Goal: Obtain resource: Download file/media

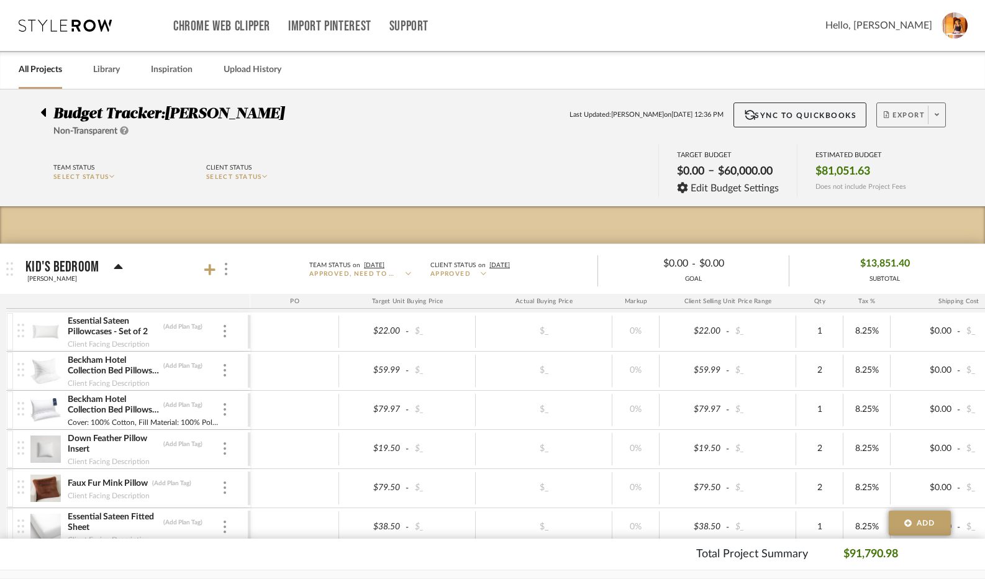
click at [895, 120] on span "Export" at bounding box center [903, 120] width 41 height 19
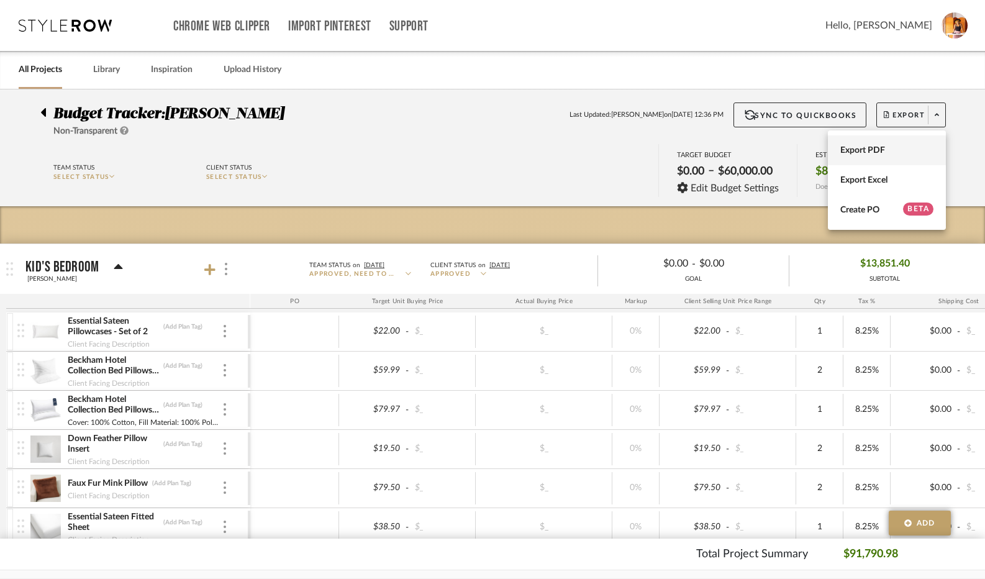
click at [872, 150] on span "Export PDF" at bounding box center [886, 150] width 93 height 11
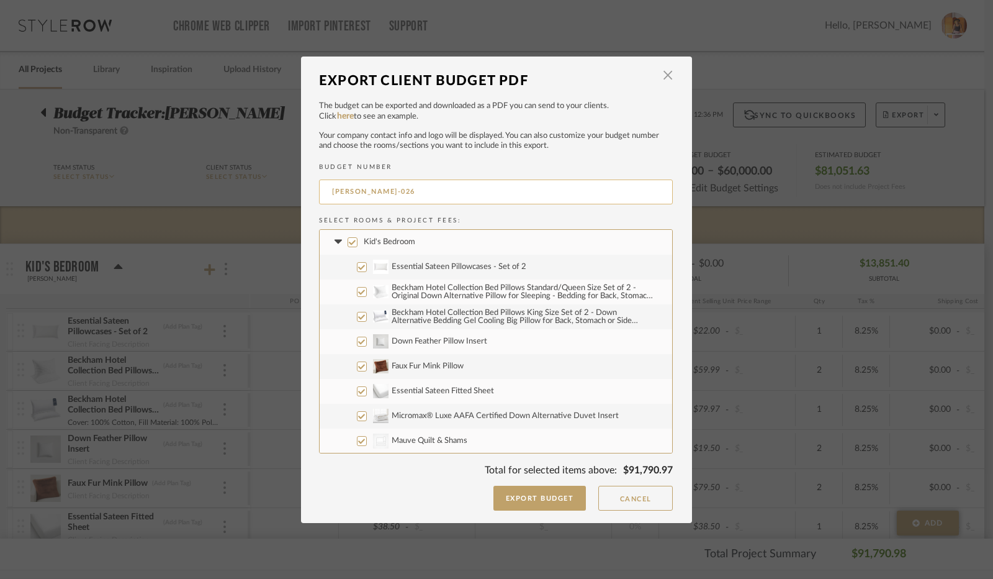
click at [371, 192] on input "[PERSON_NAME]-026" at bounding box center [496, 191] width 354 height 25
type input "[PERSON_NAME]-016"
click at [348, 240] on input "Kid's Bedroom" at bounding box center [353, 242] width 10 height 10
checkbox input "false"
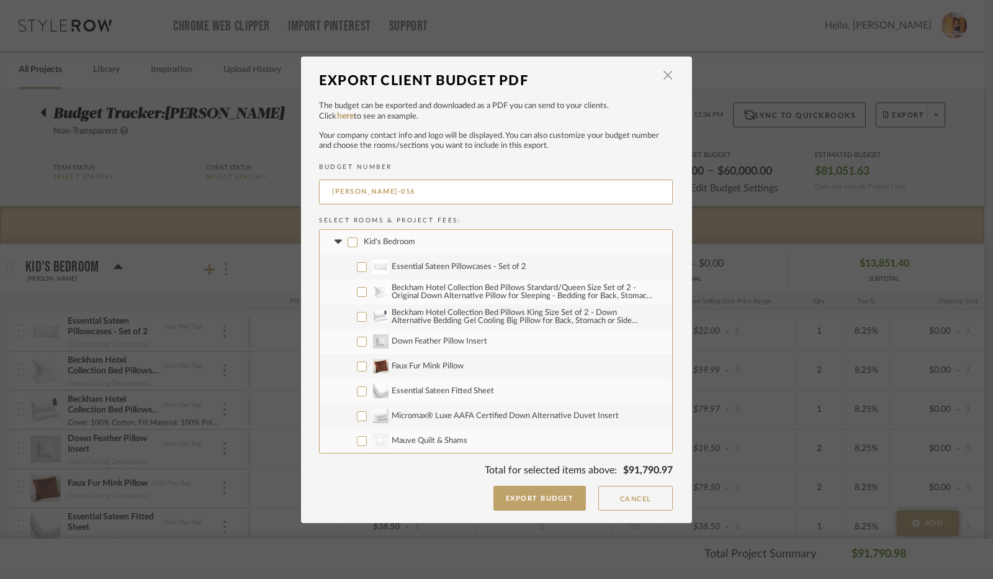
checkbox input "false"
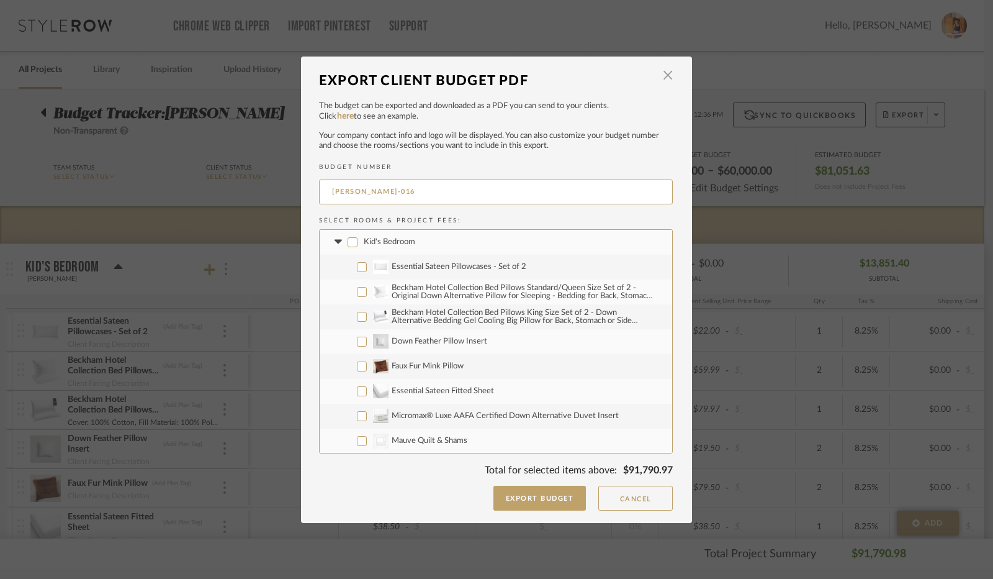
checkbox input "false"
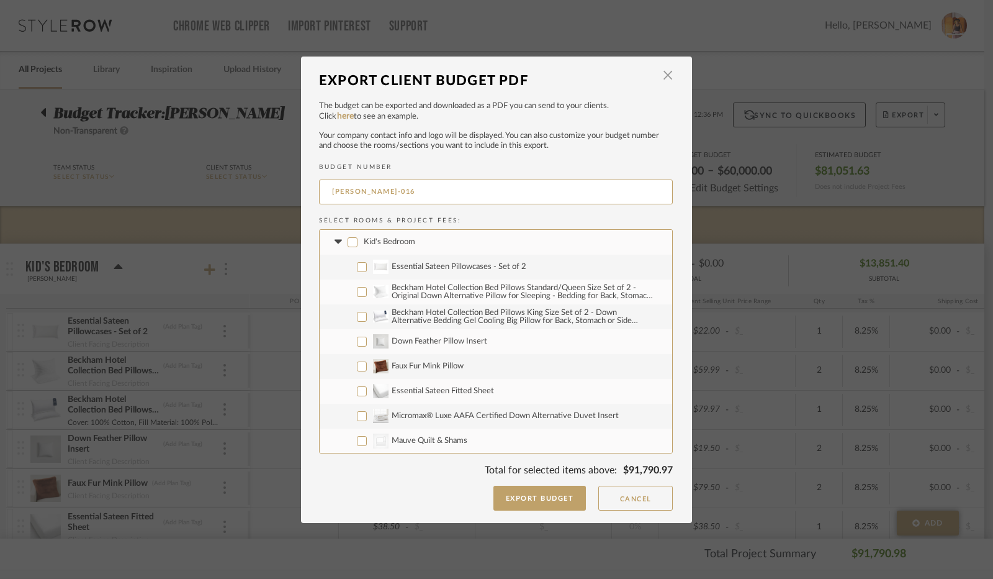
checkbox input "false"
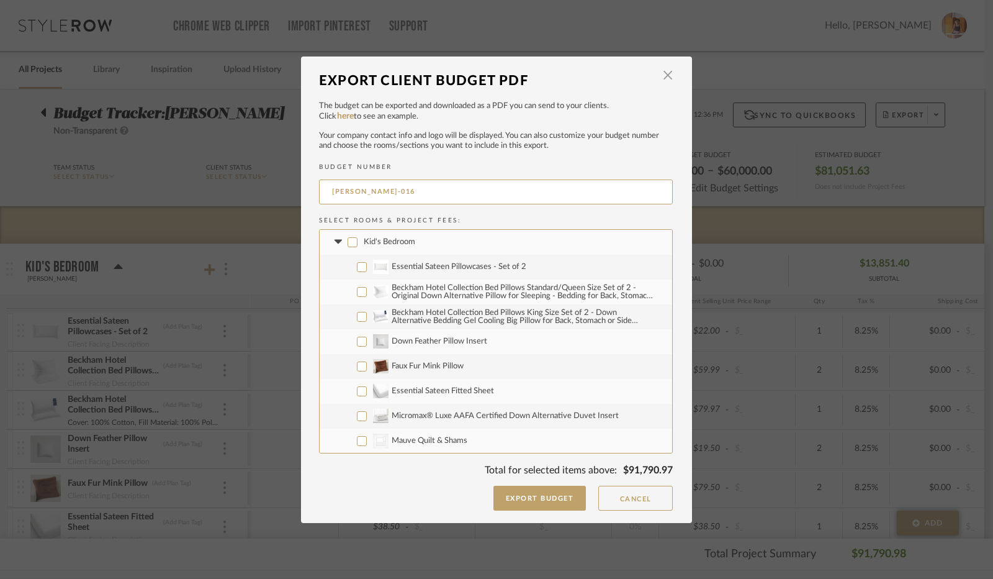
checkbox input "false"
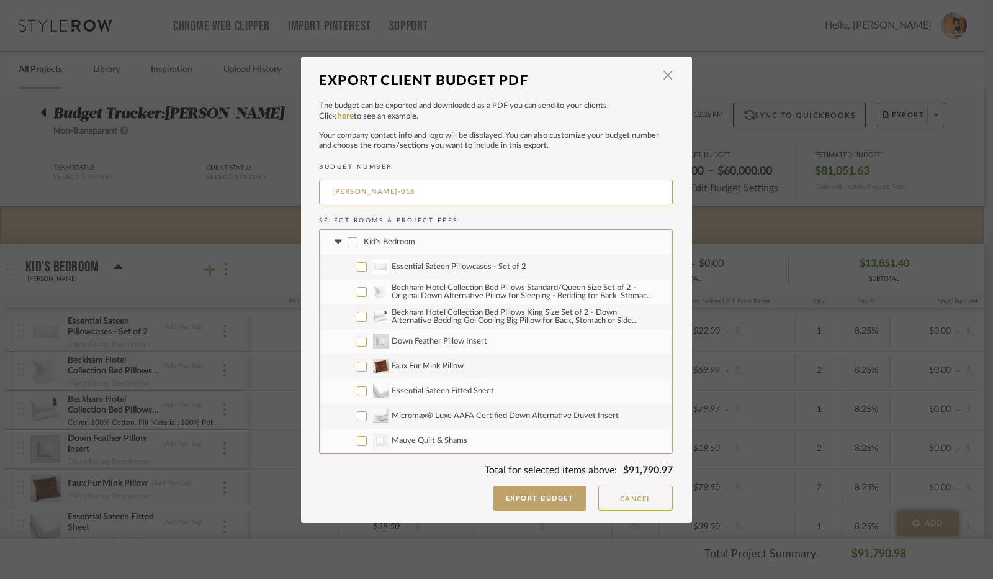
checkbox input "false"
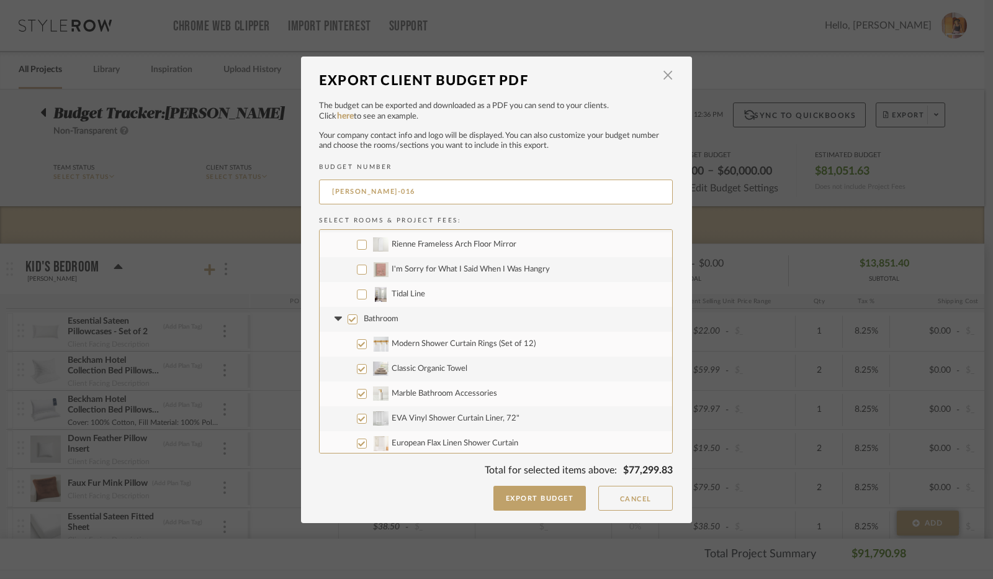
scroll to position [559, 0]
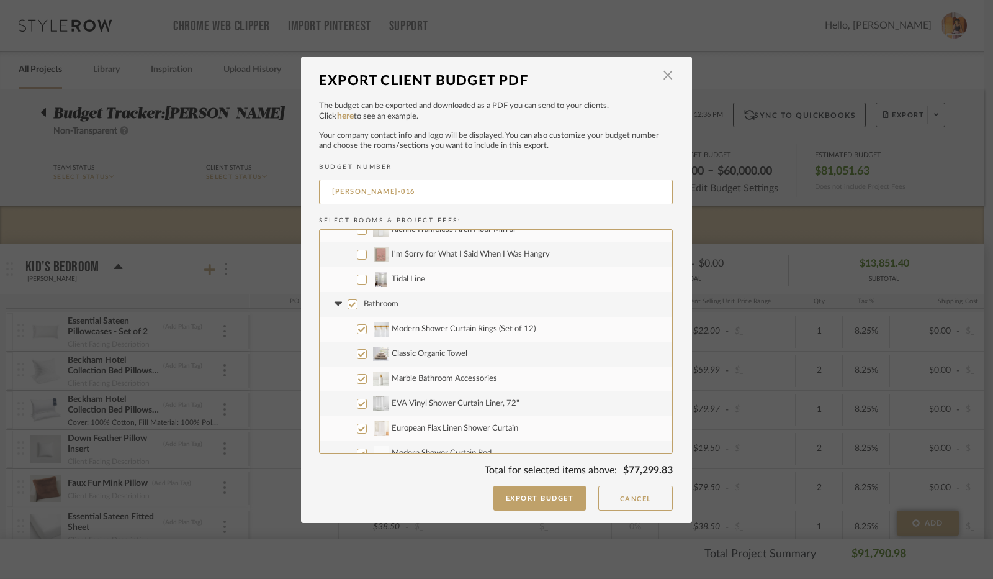
click at [340, 309] on label "Bathroom" at bounding box center [496, 304] width 353 height 25
click at [348, 309] on input "Bathroom" at bounding box center [353, 304] width 10 height 10
checkbox input "false"
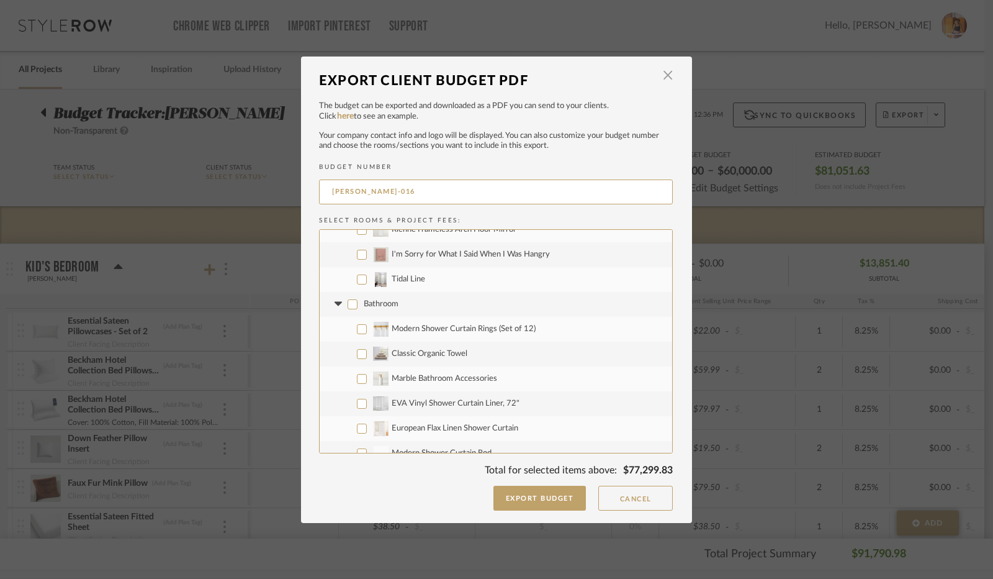
checkbox input "false"
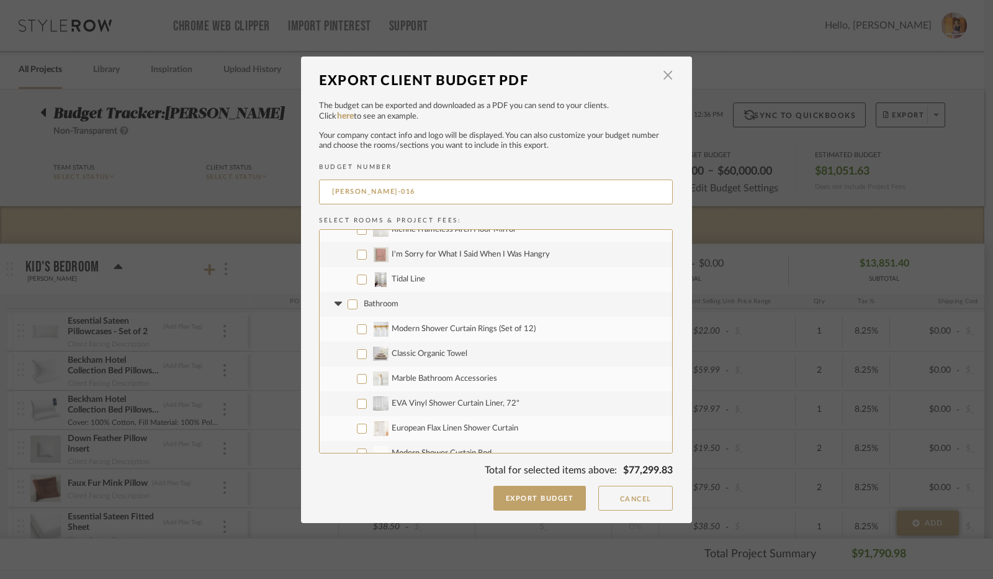
scroll to position [621, 0]
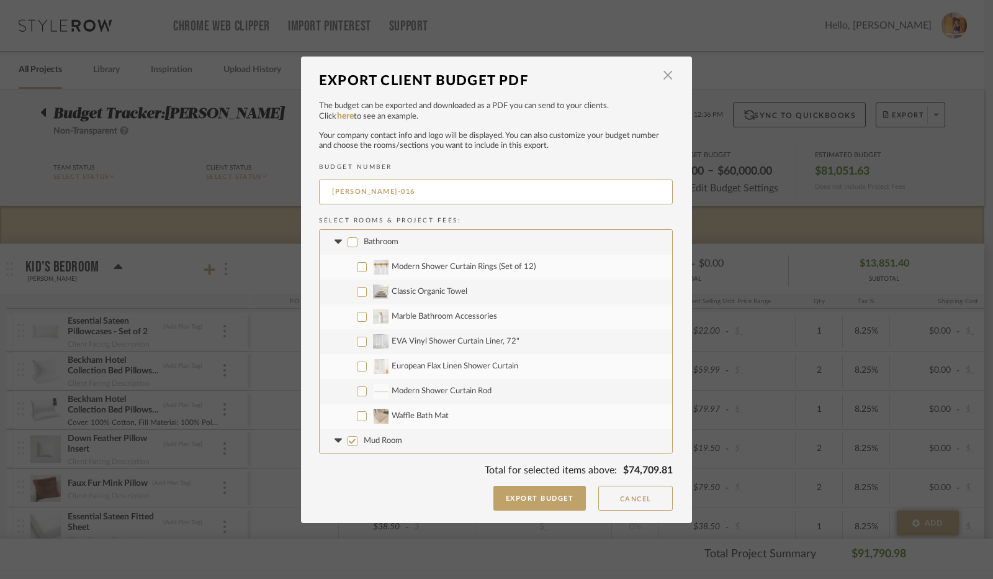
click at [334, 242] on icon at bounding box center [337, 242] width 7 height 4
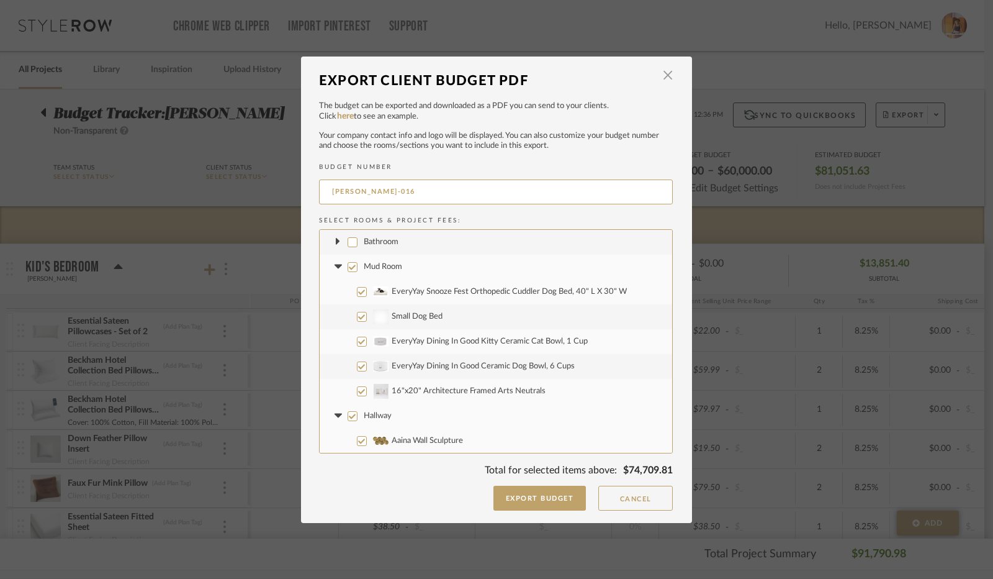
click at [348, 263] on input "Mud Room" at bounding box center [353, 267] width 10 height 10
checkbox input "false"
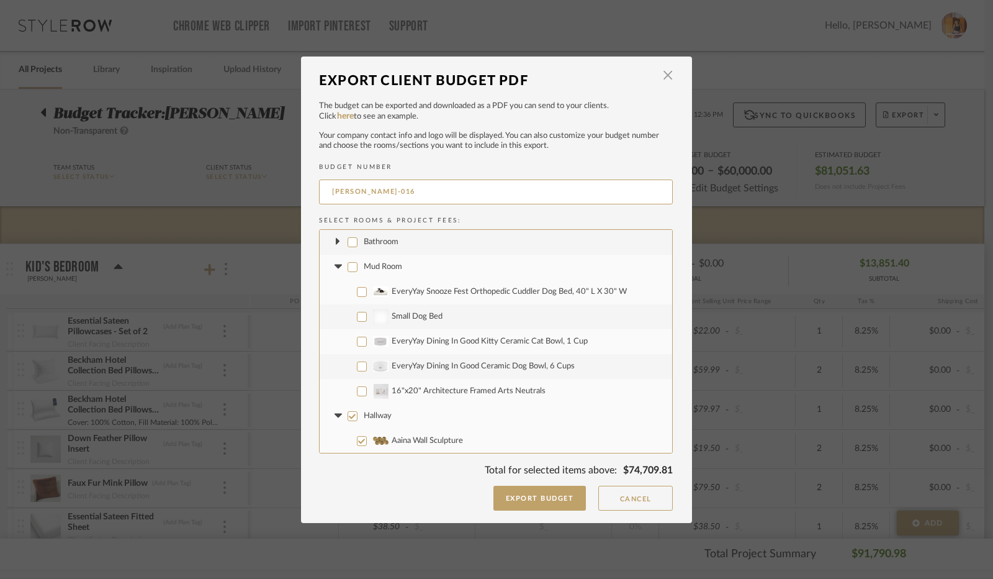
checkbox input "false"
click at [357, 392] on input "16"x20" Architecture Framed Arts Neutrals" at bounding box center [362, 391] width 10 height 10
checkbox input "true"
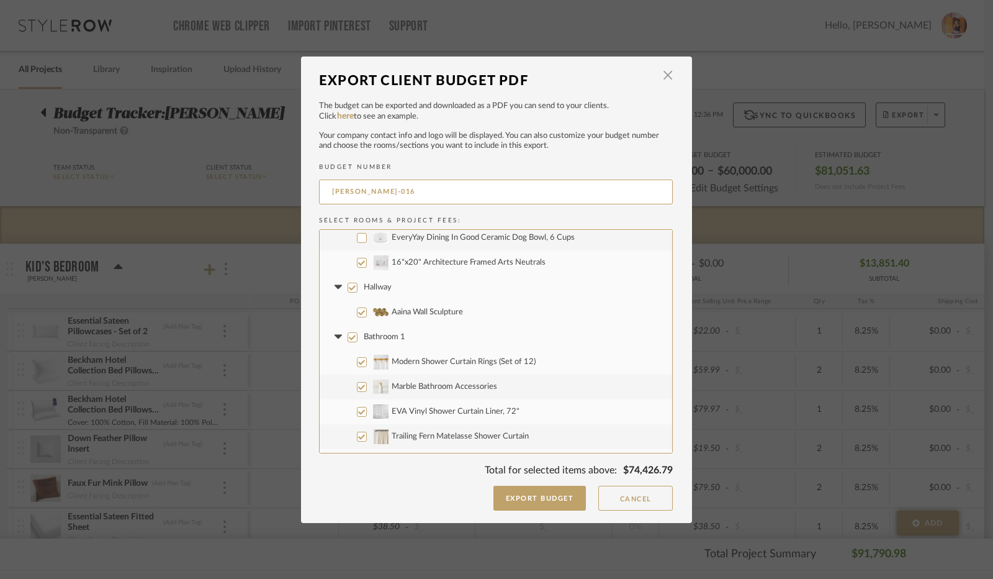
scroll to position [807, 0]
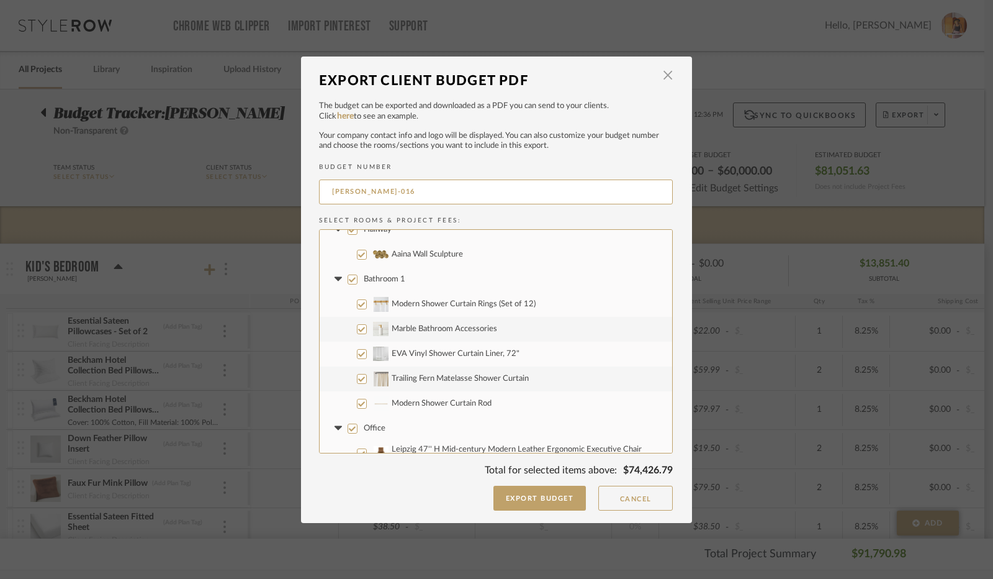
click at [348, 278] on input "Bathroom 1" at bounding box center [353, 279] width 10 height 10
checkbox input "false"
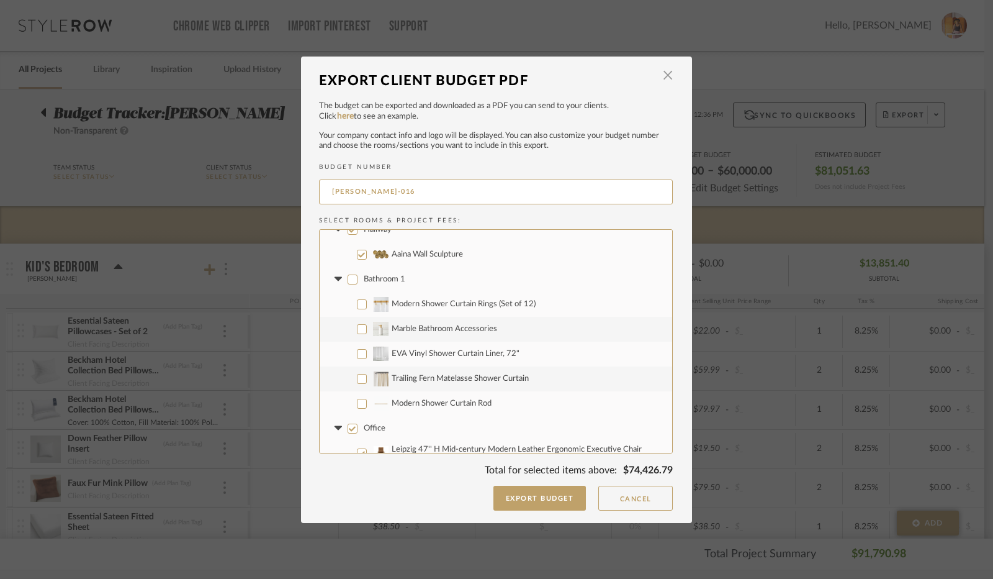
checkbox input "false"
click at [336, 277] on icon at bounding box center [337, 279] width 7 height 4
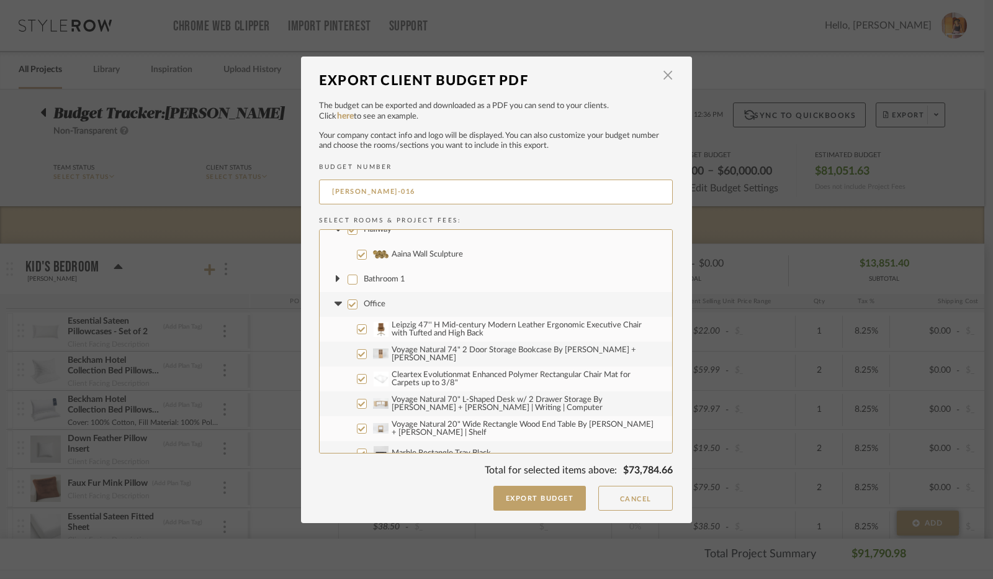
scroll to position [869, 0]
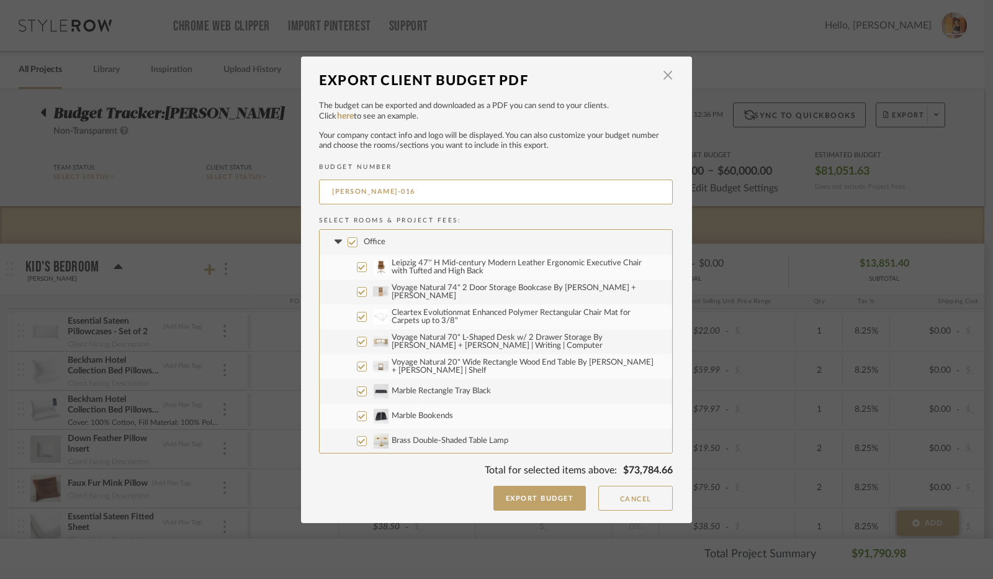
click at [348, 245] on input "Office" at bounding box center [353, 242] width 10 height 10
checkbox input "false"
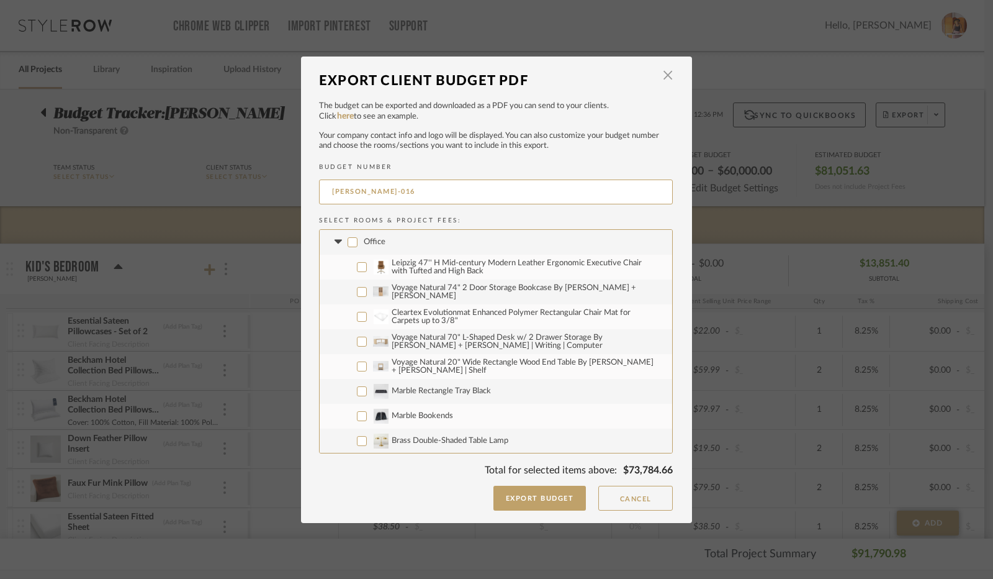
checkbox input "false"
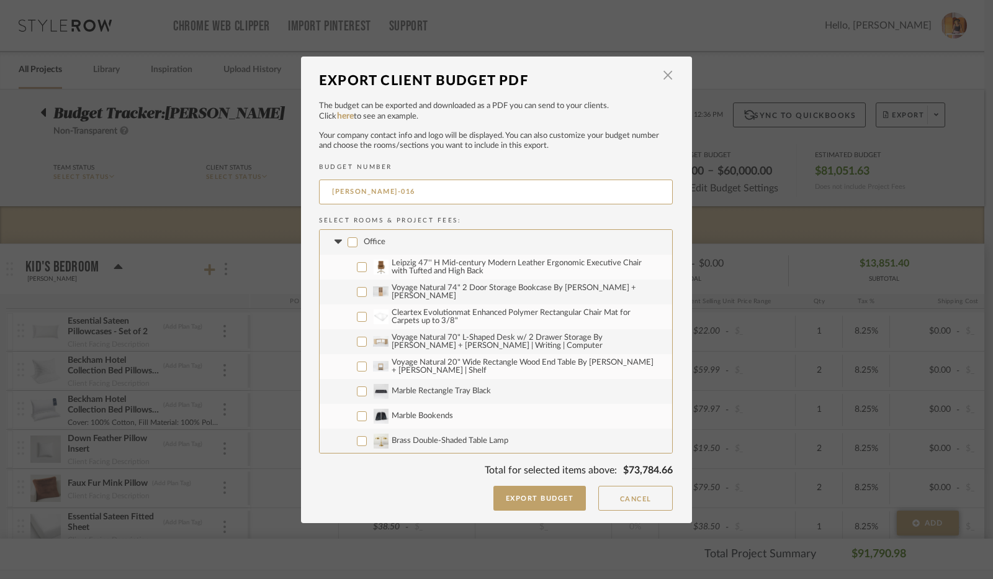
checkbox input "false"
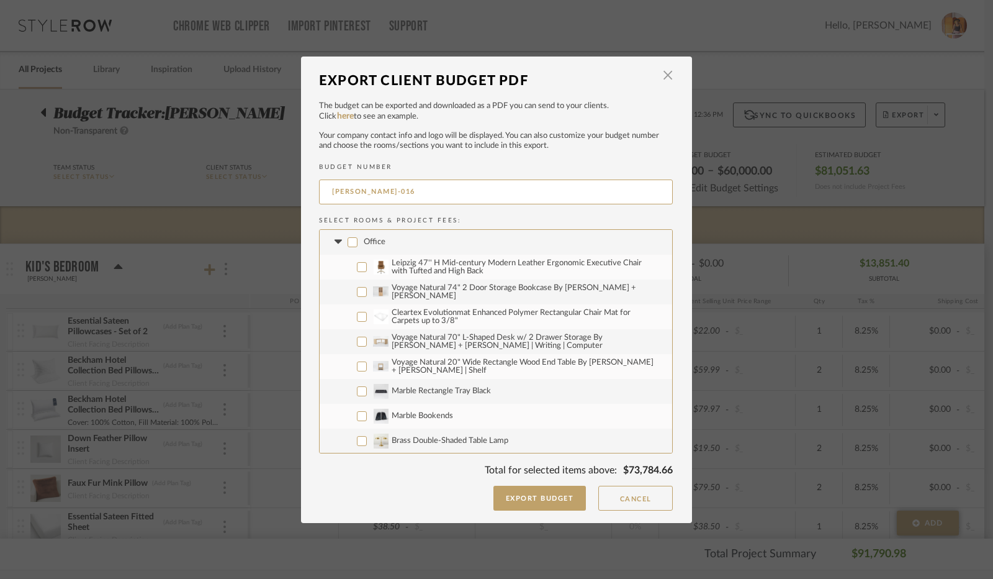
checkbox input "false"
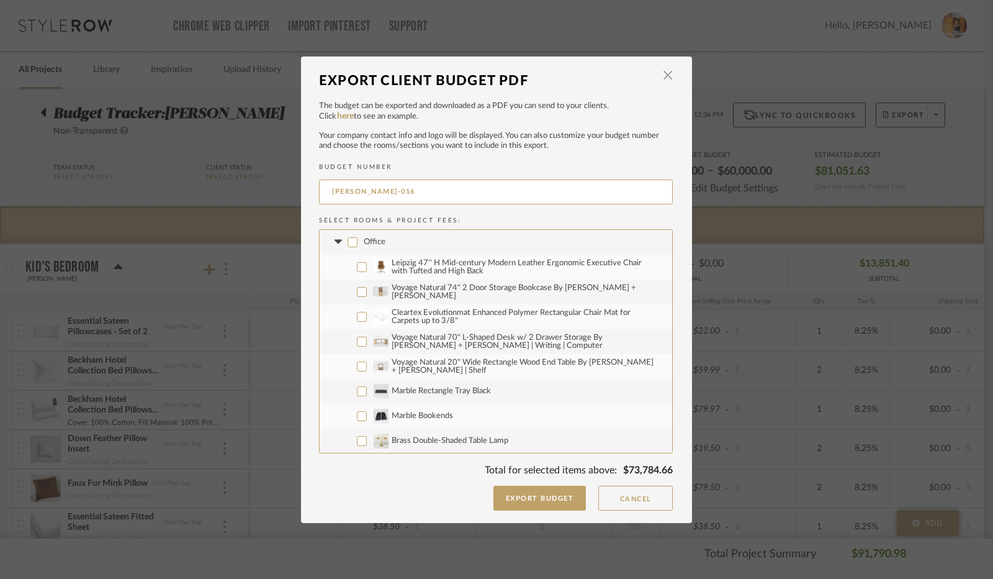
checkbox input "false"
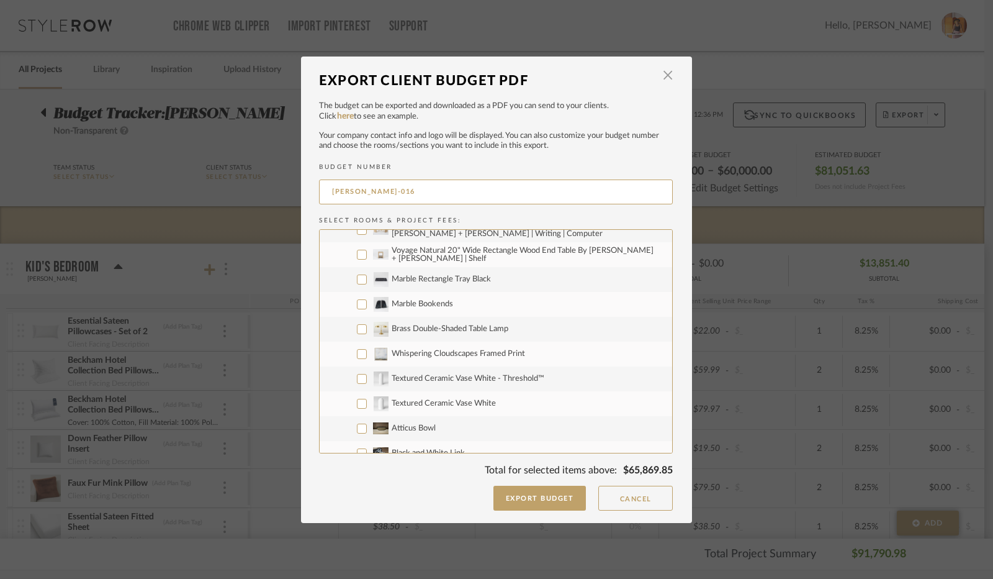
scroll to position [993, 0]
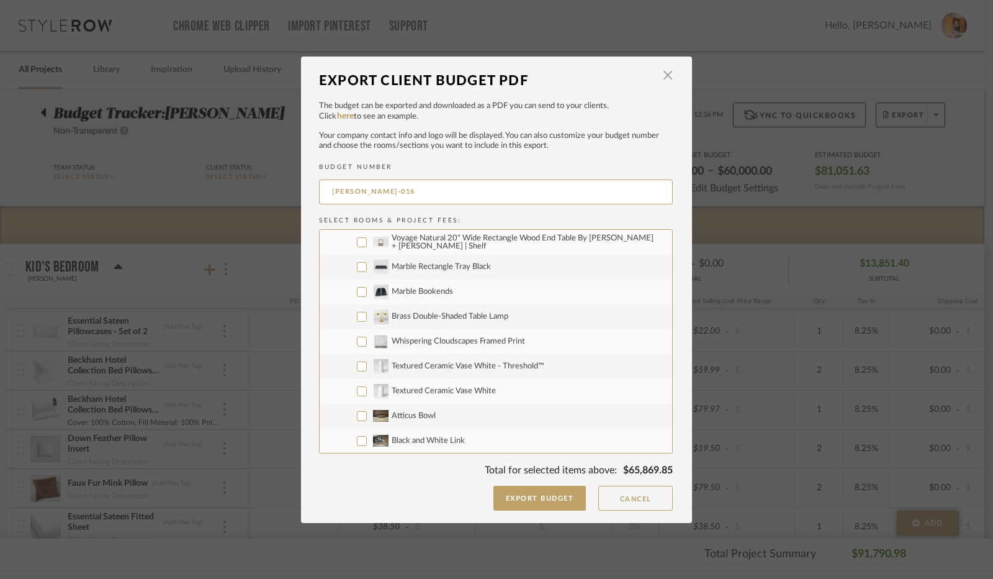
click at [358, 341] on input "Whispering Cloudscapes Framed Print" at bounding box center [362, 341] width 10 height 10
checkbox input "true"
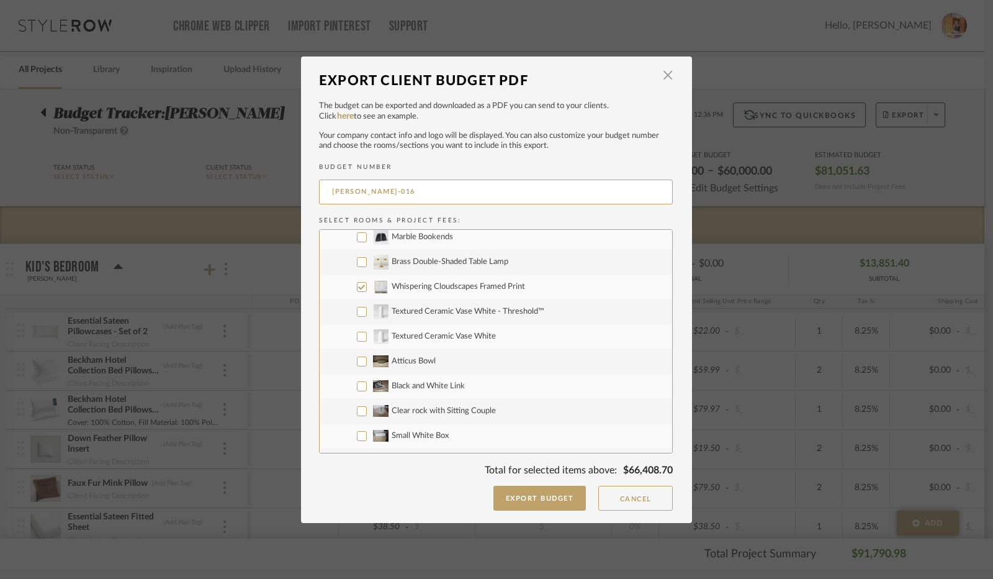
scroll to position [1055, 0]
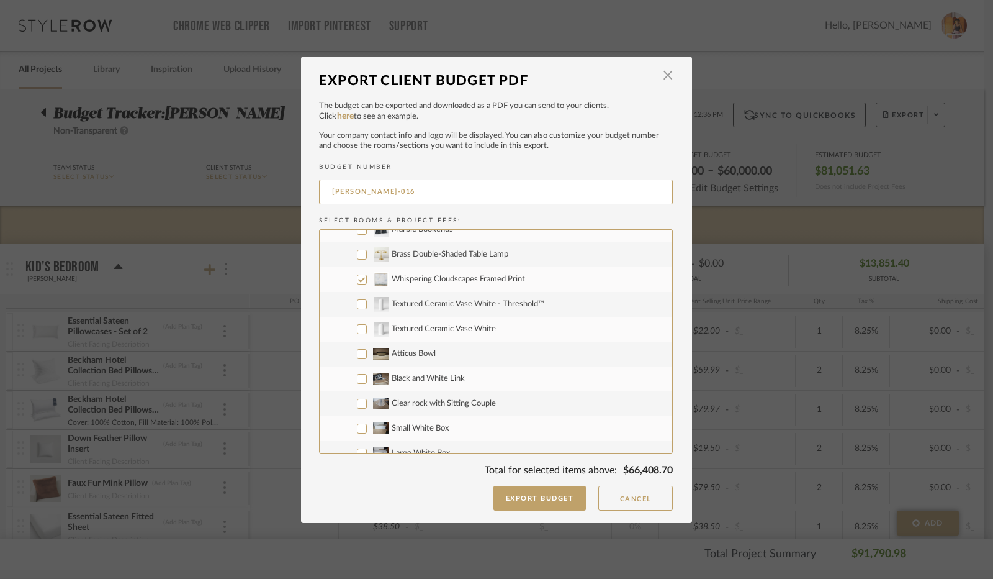
click at [359, 304] on input "Textured Ceramic Vase White - Threshold™" at bounding box center [362, 304] width 10 height 10
checkbox input "true"
click at [358, 328] on input "Textured Ceramic Vase White" at bounding box center [362, 329] width 10 height 10
checkbox input "true"
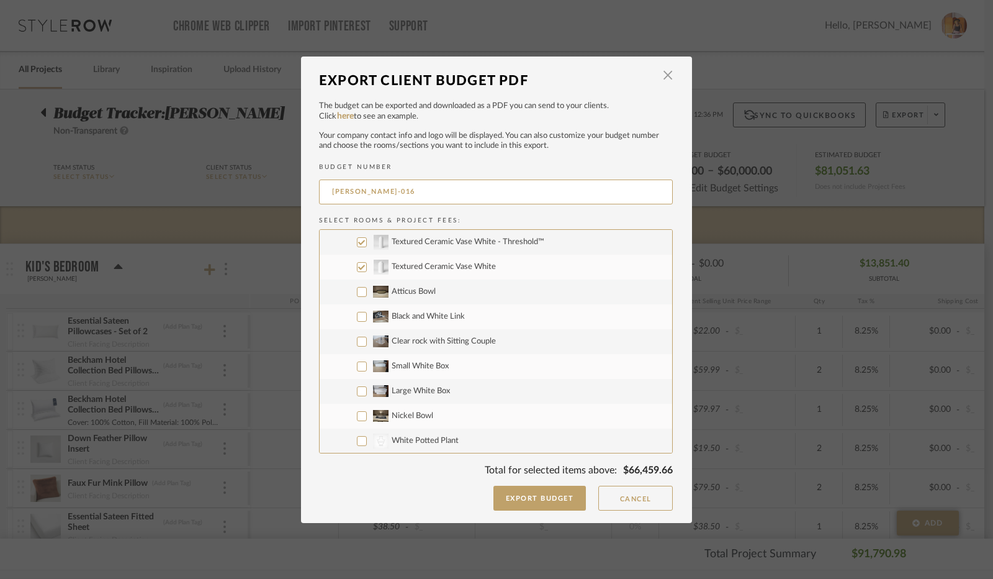
click at [357, 292] on input "Atticus Bowl" at bounding box center [362, 292] width 10 height 10
checkbox input "true"
click at [358, 315] on input "Black and White Link" at bounding box center [362, 317] width 10 height 10
checkbox input "true"
click at [358, 341] on input "Clear rock with Sitting Couple" at bounding box center [362, 341] width 10 height 10
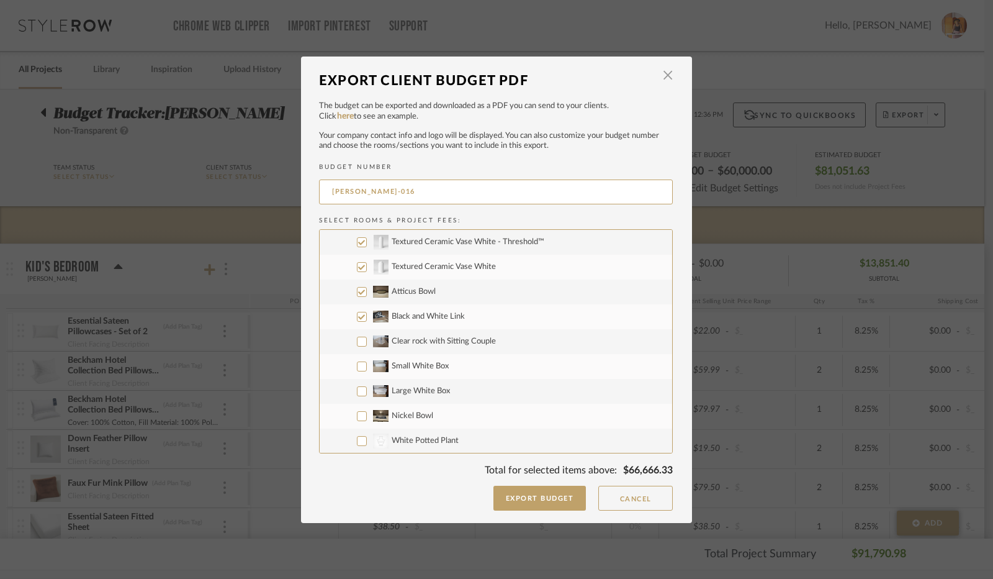
checkbox input "true"
click at [359, 366] on input "Small White Box" at bounding box center [362, 366] width 10 height 10
checkbox input "true"
drag, startPoint x: 354, startPoint y: 390, endPoint x: 360, endPoint y: 417, distance: 26.7
click at [357, 392] on input "Large White Box" at bounding box center [362, 391] width 10 height 10
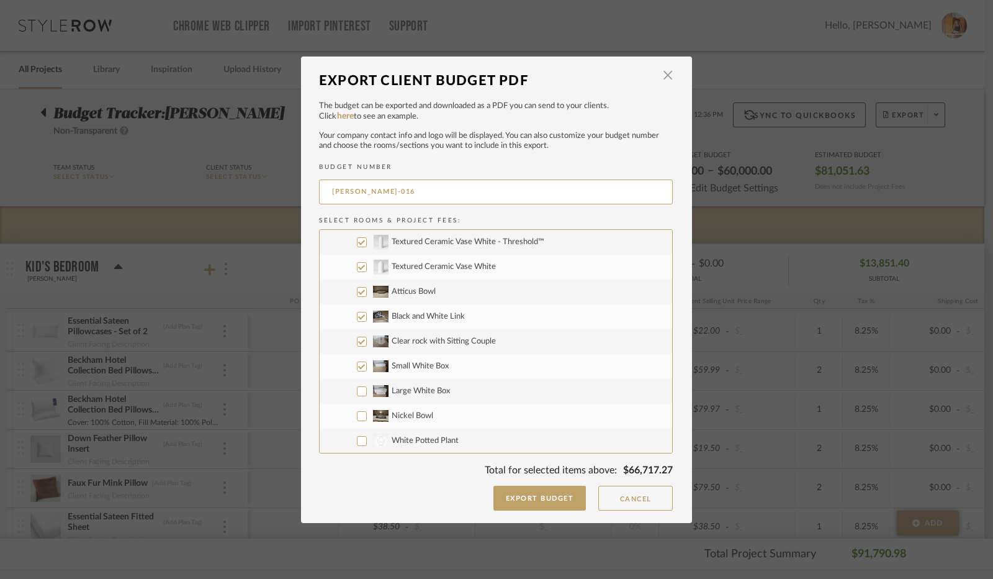
checkbox input "true"
click at [360, 417] on input "Nickel Bowl" at bounding box center [362, 416] width 10 height 10
checkbox input "true"
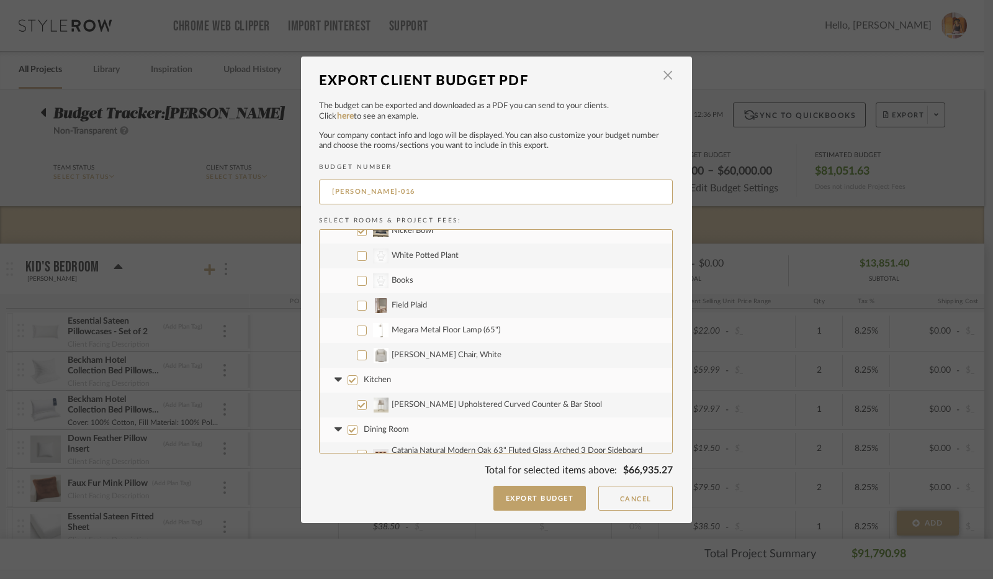
scroll to position [1304, 0]
click at [357, 259] on input "CategoryIconAccessories Created with Sketch. White Potted Plant" at bounding box center [362, 255] width 10 height 10
checkbox input "true"
click at [358, 280] on input "CategoryIconAccessories Created with Sketch. Books" at bounding box center [362, 279] width 10 height 10
checkbox input "true"
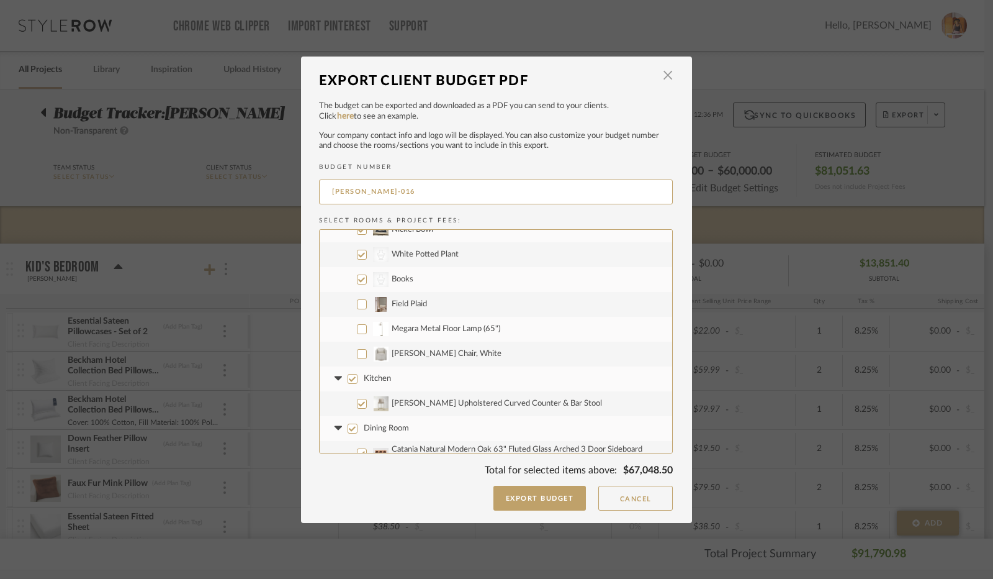
click at [357, 332] on input "Megara Metal Floor Lamp (65")" at bounding box center [362, 329] width 10 height 10
checkbox input "true"
click at [357, 353] on input "[PERSON_NAME] Chair, White" at bounding box center [362, 354] width 10 height 10
checkbox input "true"
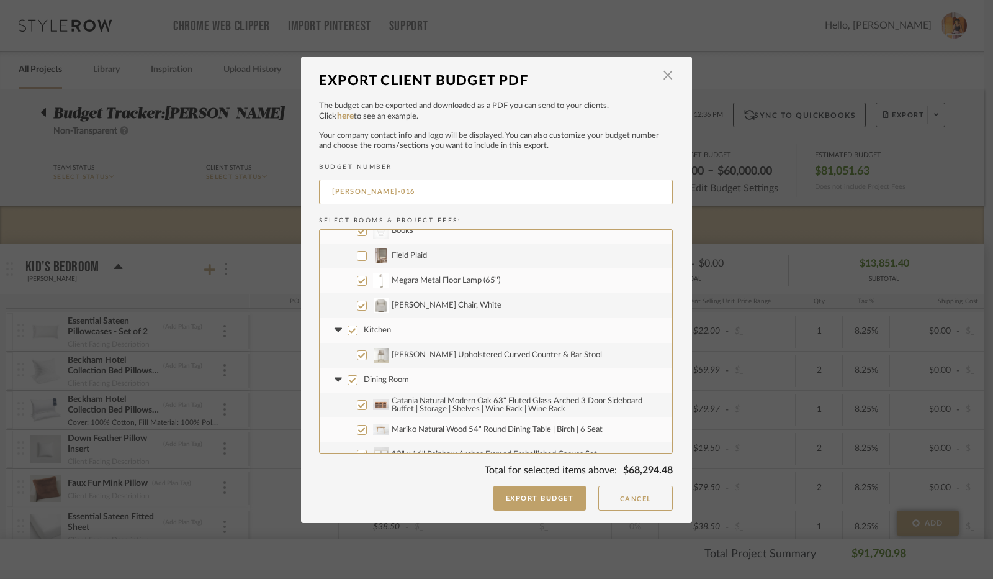
scroll to position [1366, 0]
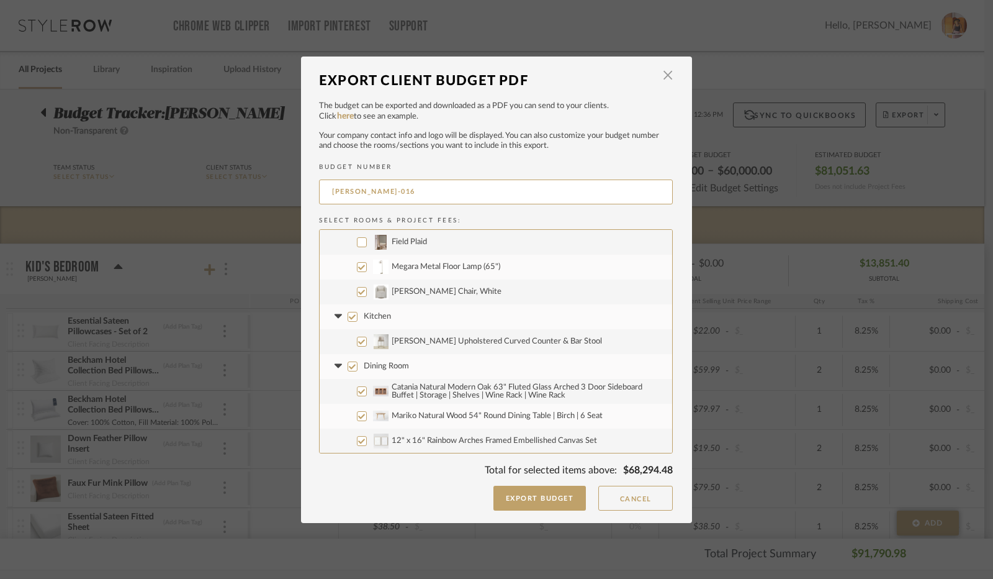
click at [348, 320] on input "Kitchen" at bounding box center [353, 317] width 10 height 10
checkbox input "false"
click at [336, 314] on icon at bounding box center [337, 316] width 7 height 4
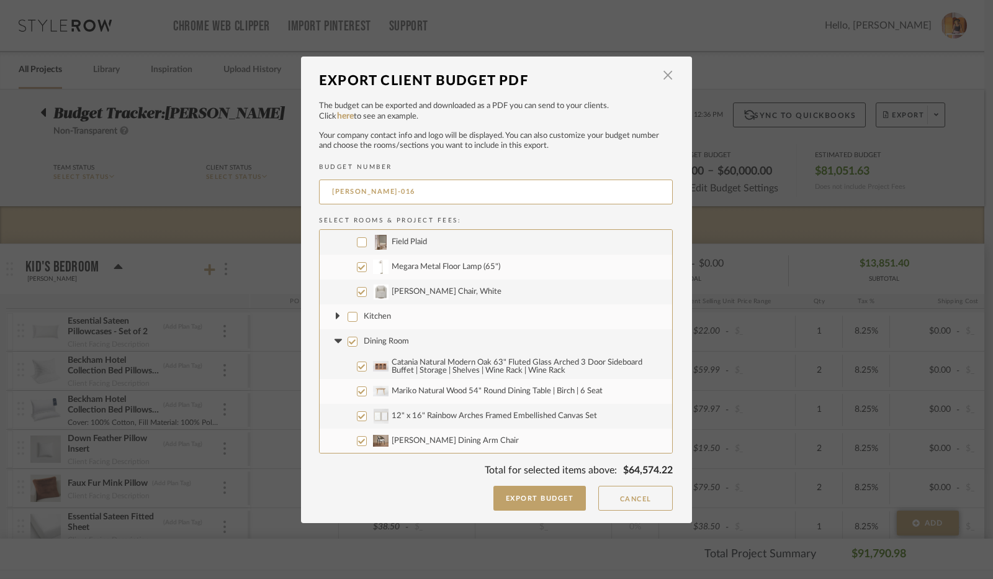
scroll to position [1428, 0]
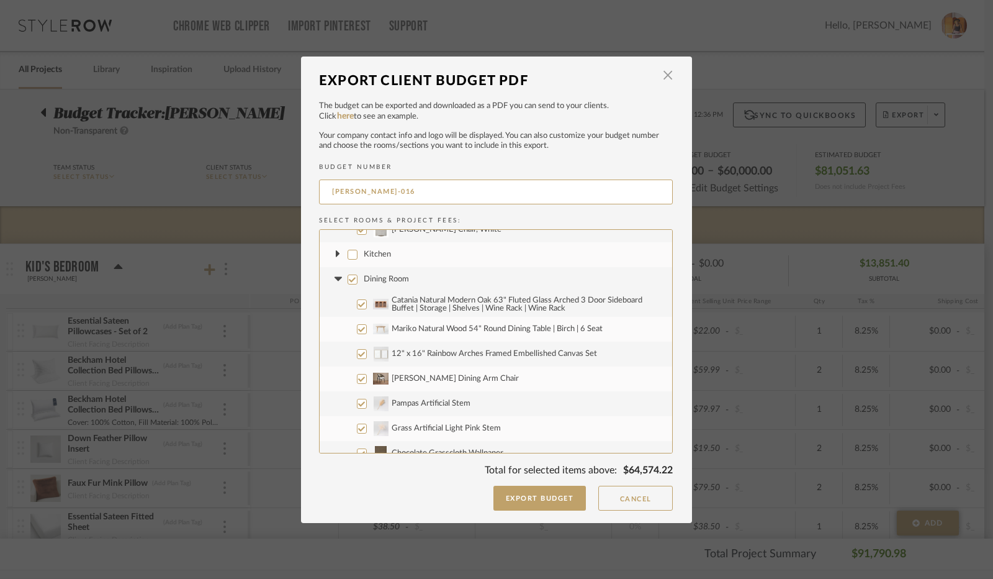
click at [348, 282] on input "Dining Room" at bounding box center [353, 279] width 10 height 10
checkbox input "false"
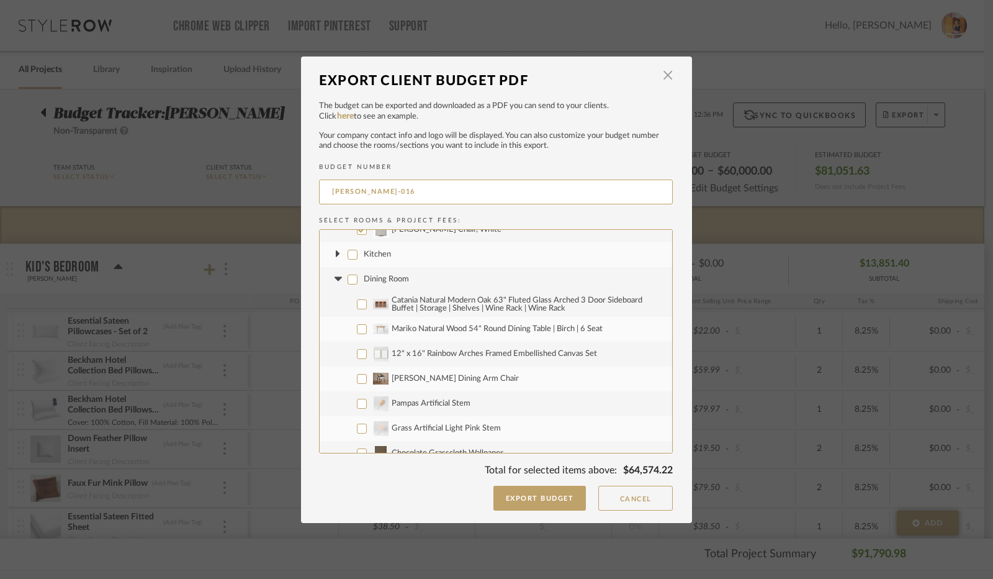
checkbox input "false"
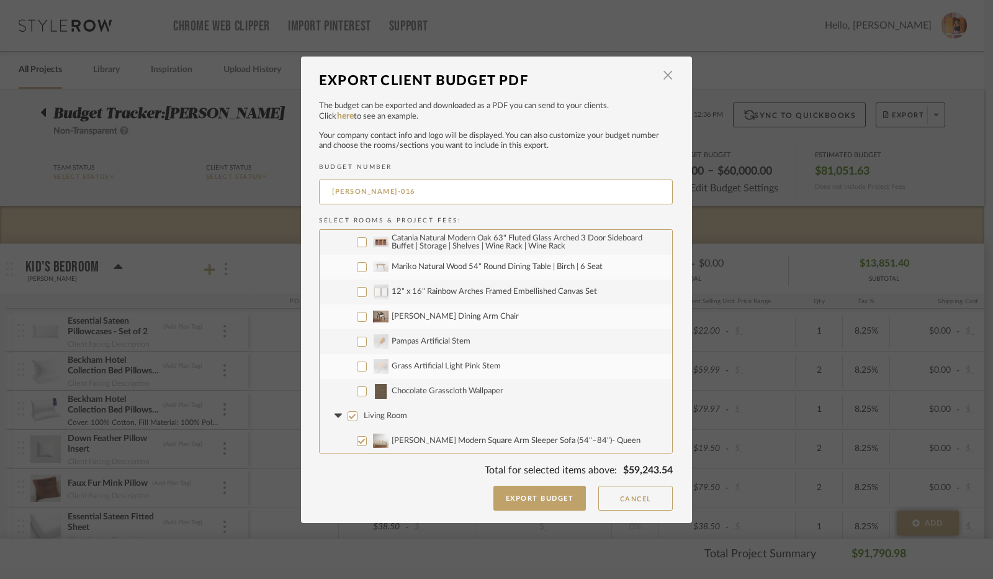
click at [358, 291] on input "12" x 16" Rainbow Arches Framed Embellished Canvas Set" at bounding box center [362, 292] width 10 height 10
checkbox input "true"
click at [361, 340] on input "Pampas Artificial Stem" at bounding box center [362, 341] width 10 height 10
checkbox input "true"
click at [357, 366] on input "Grass Artificial Light Pink Stem" at bounding box center [362, 366] width 10 height 10
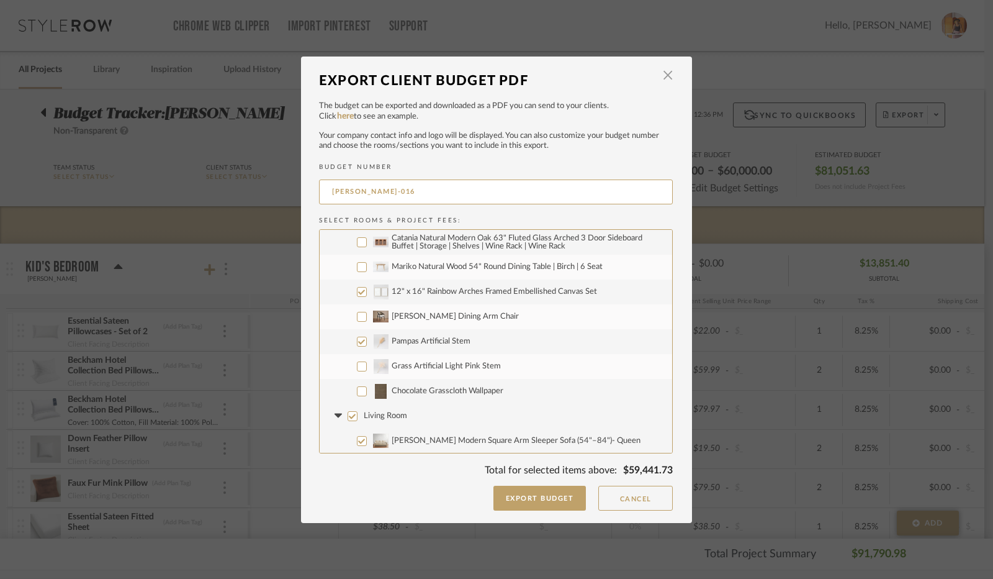
checkbox input "true"
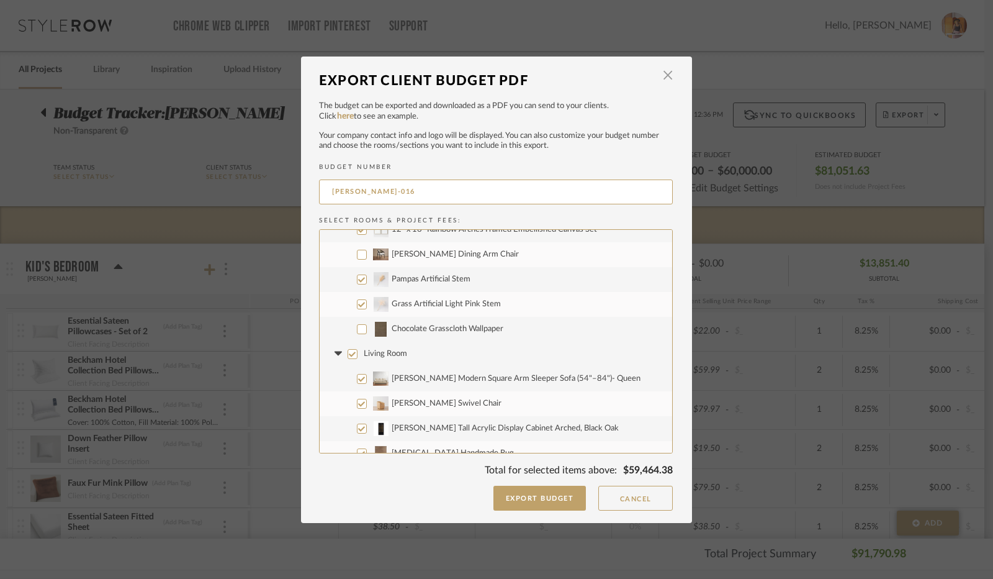
scroll to position [1614, 0]
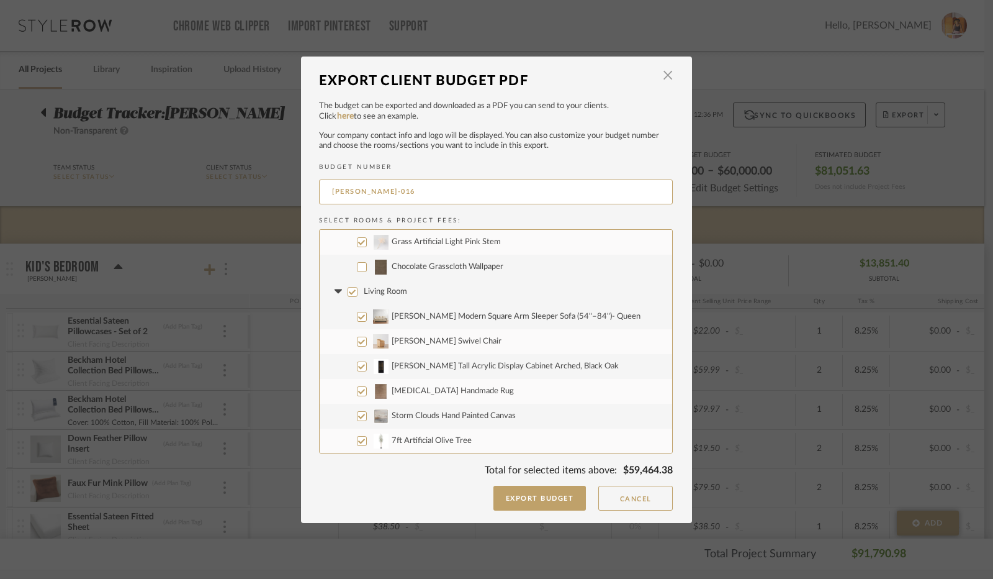
click at [348, 295] on input "Living Room" at bounding box center [353, 292] width 10 height 10
checkbox input "false"
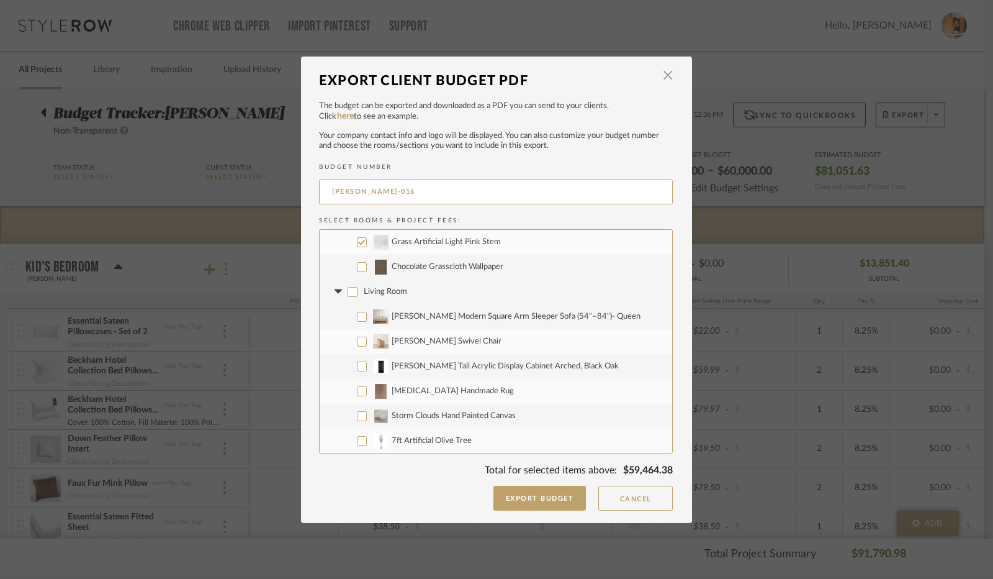
checkbox input "false"
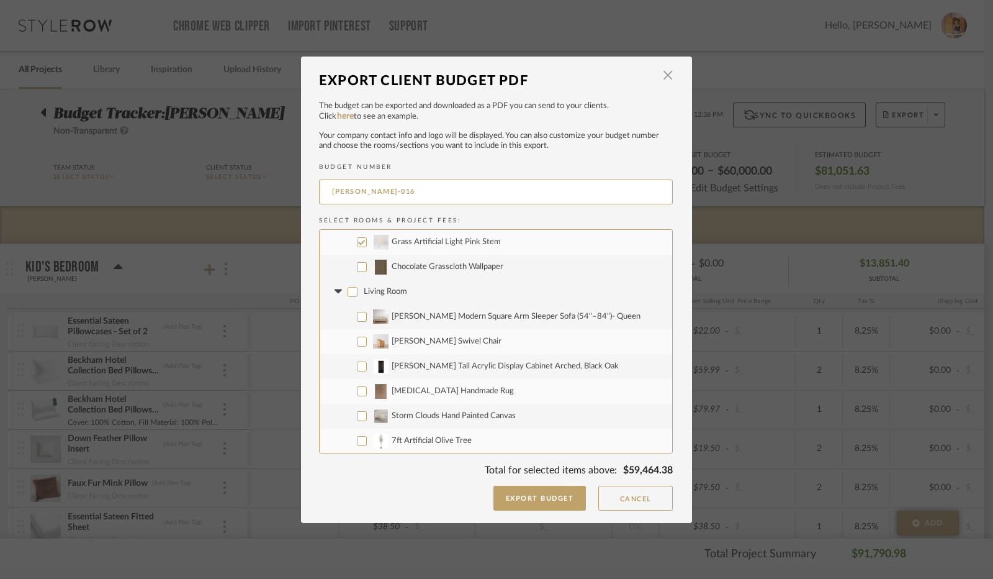
checkbox input "false"
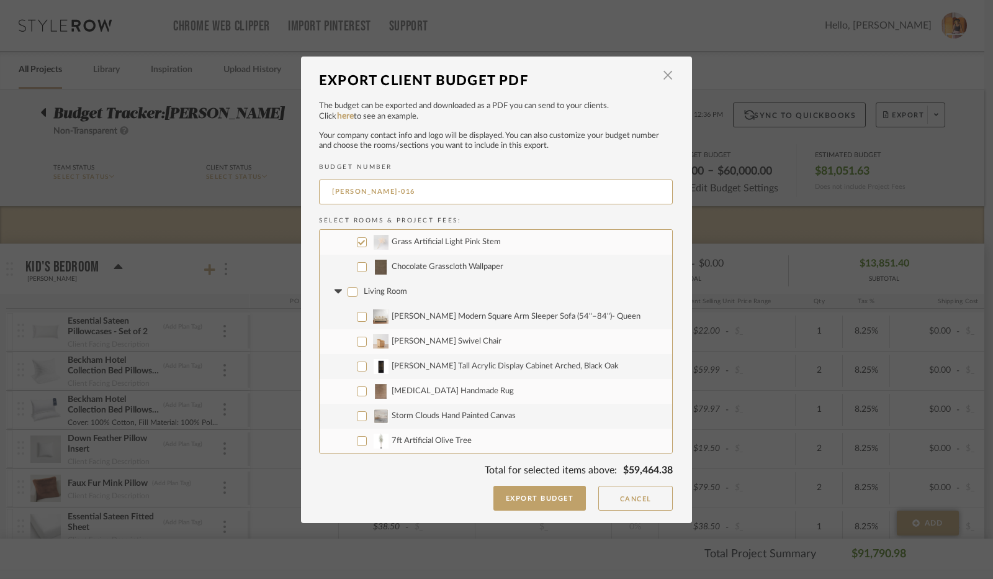
checkbox input "false"
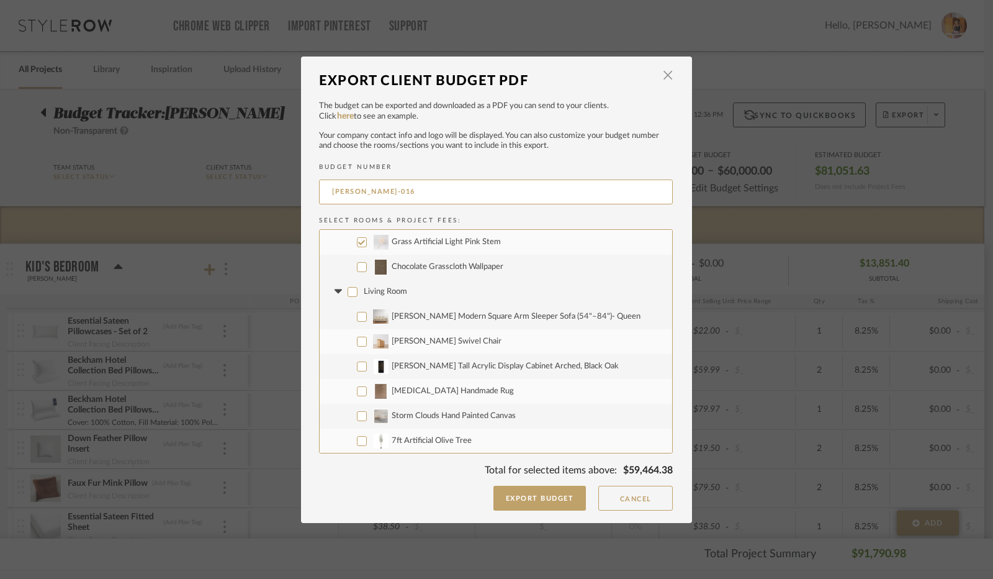
checkbox input "false"
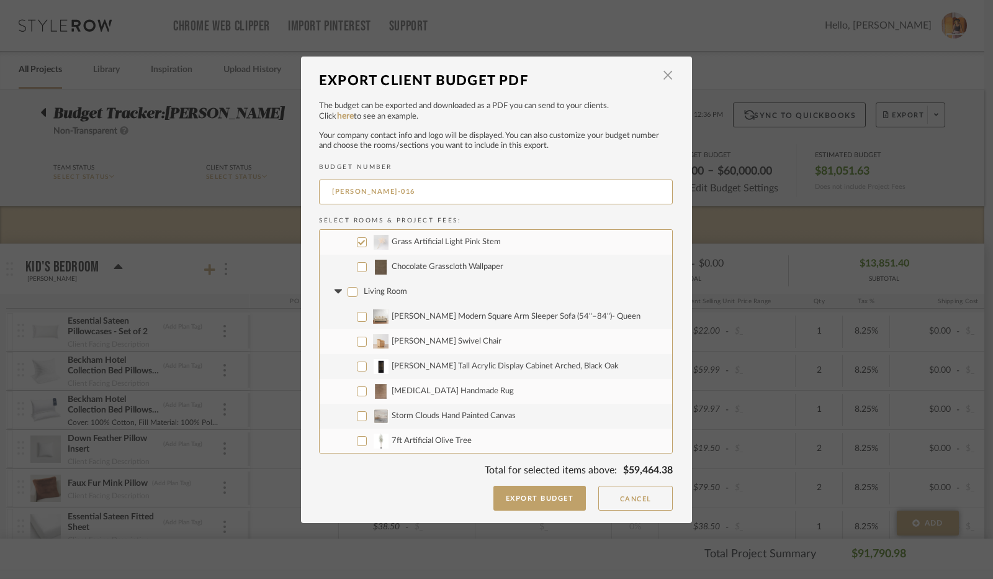
checkbox input "false"
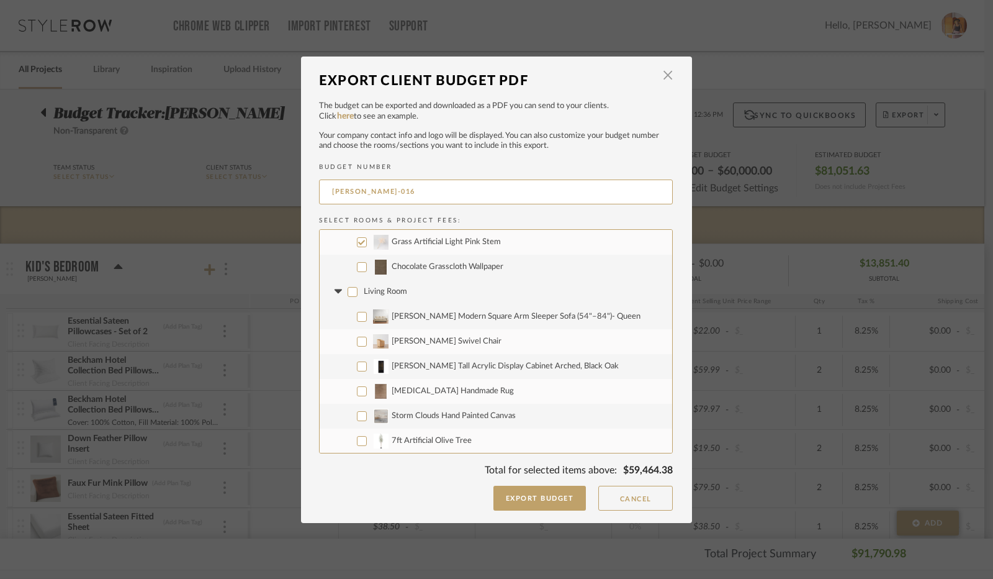
checkbox input "false"
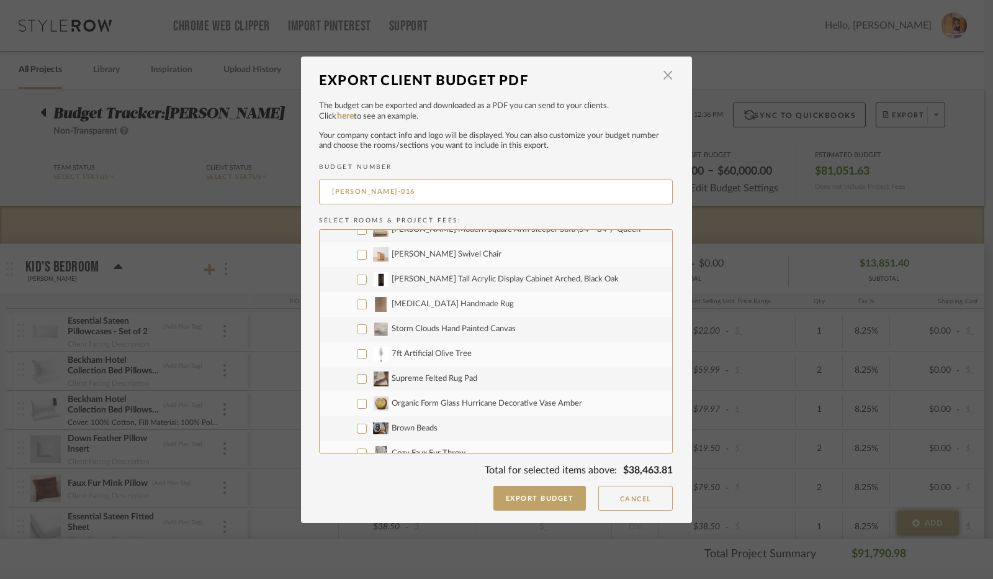
scroll to position [1738, 0]
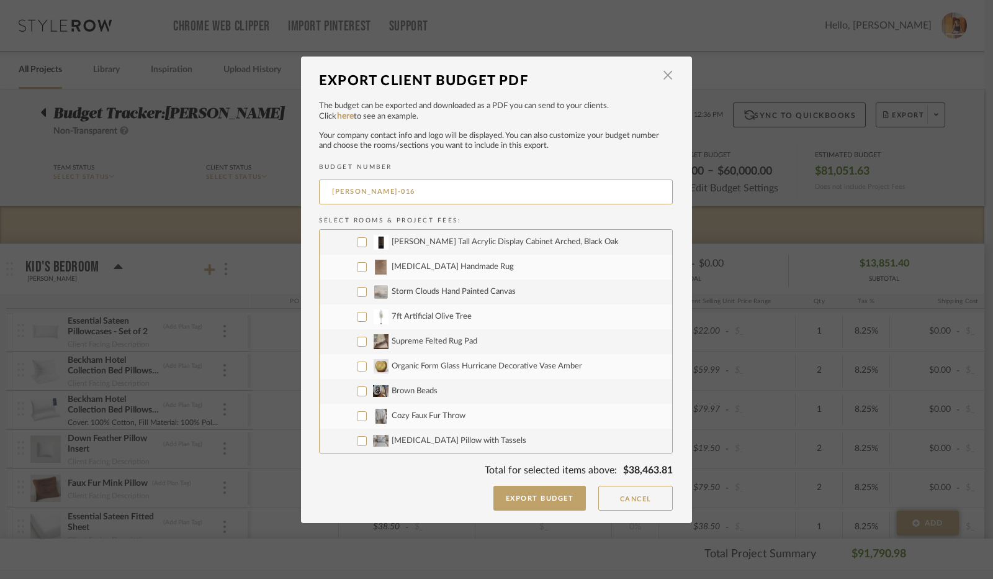
click at [359, 292] on input "Storm Clouds Hand Painted Canvas" at bounding box center [362, 292] width 10 height 10
checkbox input "true"
click at [360, 315] on input "7ft Artificial Olive Tree" at bounding box center [362, 317] width 10 height 10
checkbox input "true"
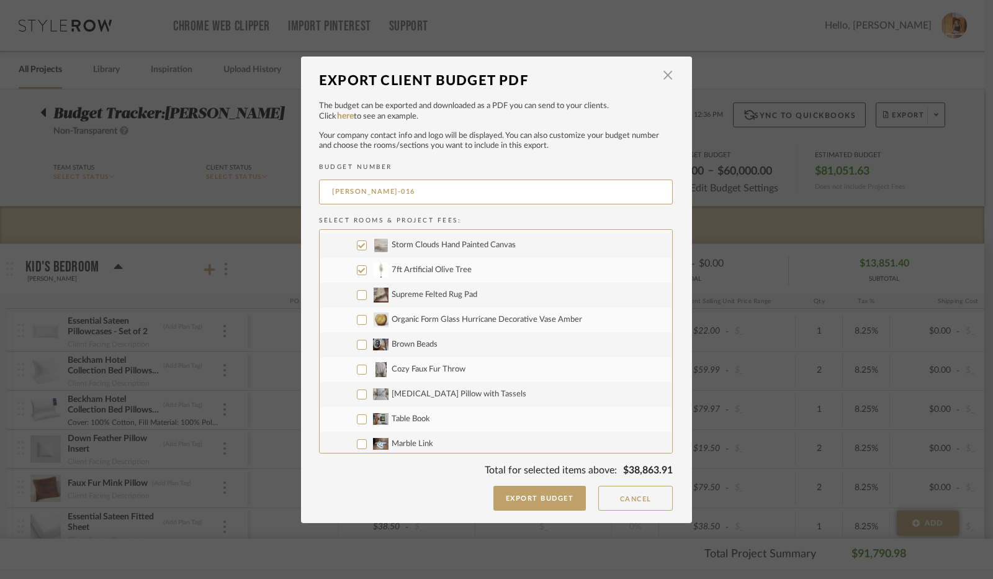
scroll to position [1800, 0]
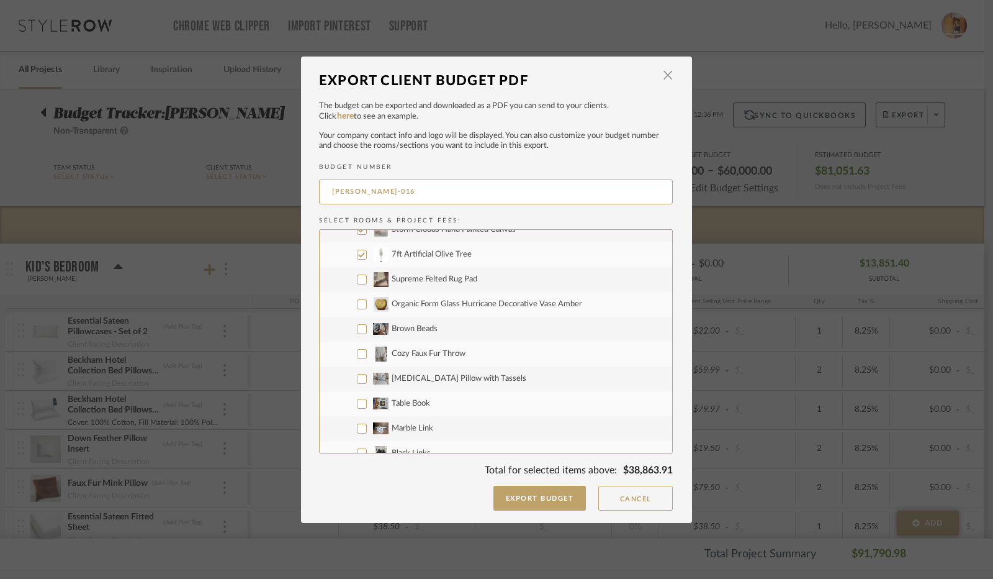
click at [359, 303] on input "Organic Form Glass Hurricane Decorative Vase Amber" at bounding box center [362, 304] width 10 height 10
checkbox input "true"
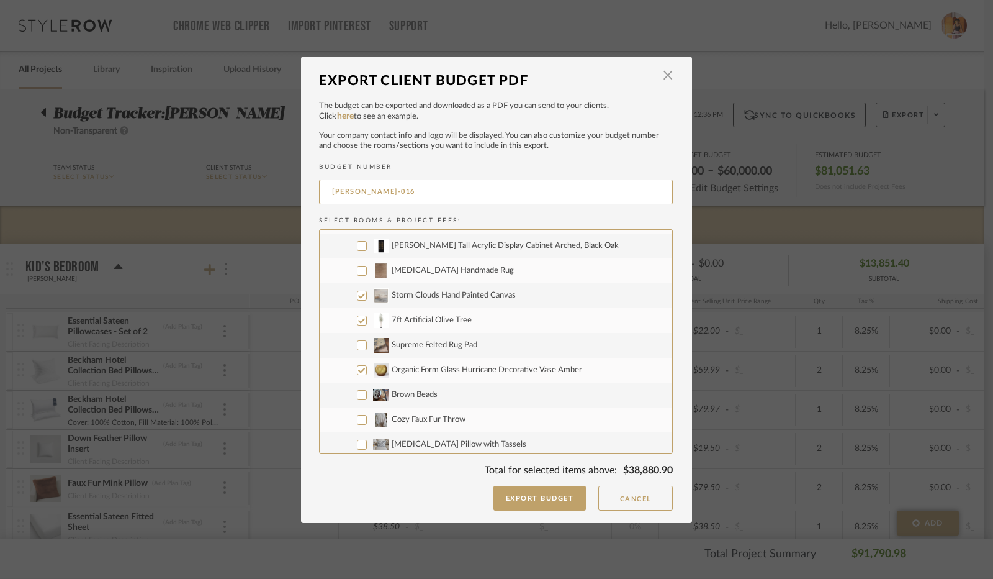
scroll to position [1738, 0]
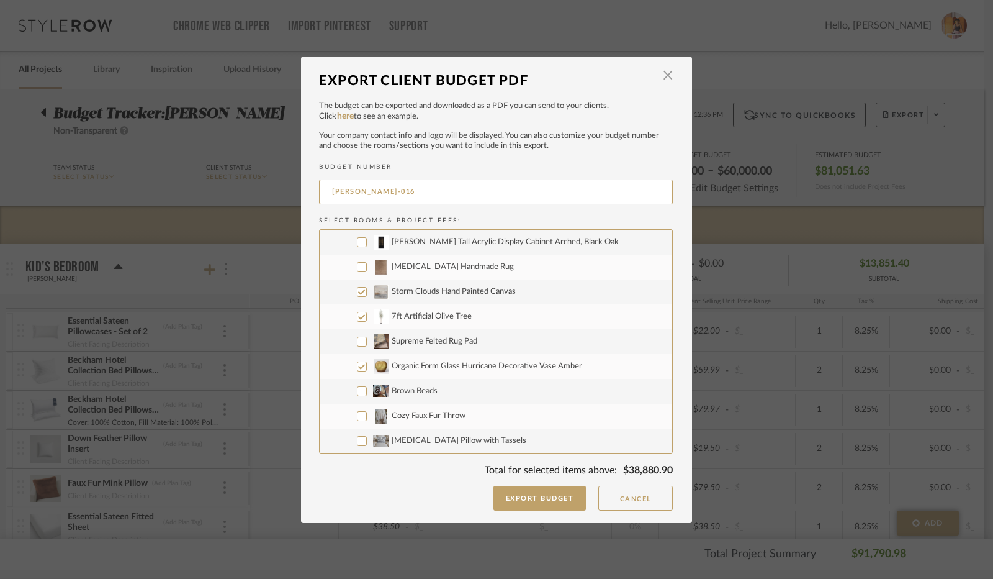
click at [357, 340] on input "Supreme Felted Rug Pad" at bounding box center [362, 341] width 10 height 10
checkbox input "true"
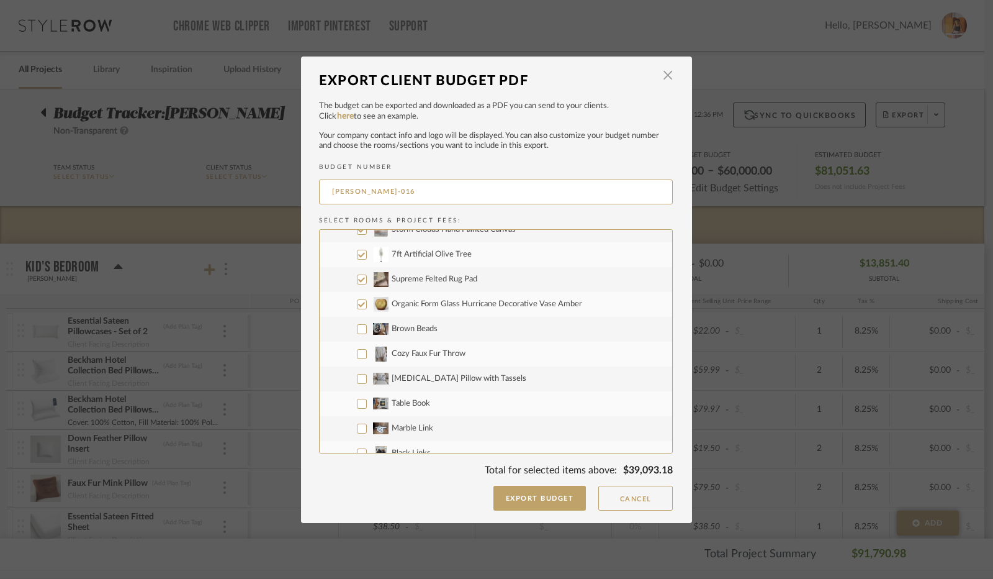
click at [357, 325] on input "Brown Beads" at bounding box center [362, 329] width 10 height 10
checkbox input "true"
click at [359, 353] on input "Cozy Faux Fur Throw" at bounding box center [362, 354] width 10 height 10
checkbox input "true"
click at [360, 376] on input "[MEDICAL_DATA] Pillow with Tassels" at bounding box center [362, 379] width 10 height 10
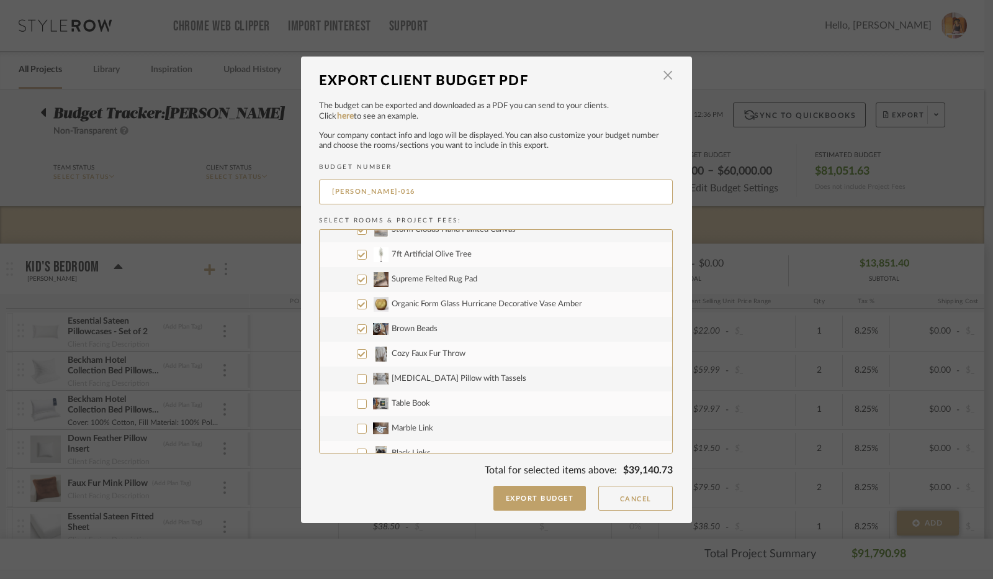
checkbox input "true"
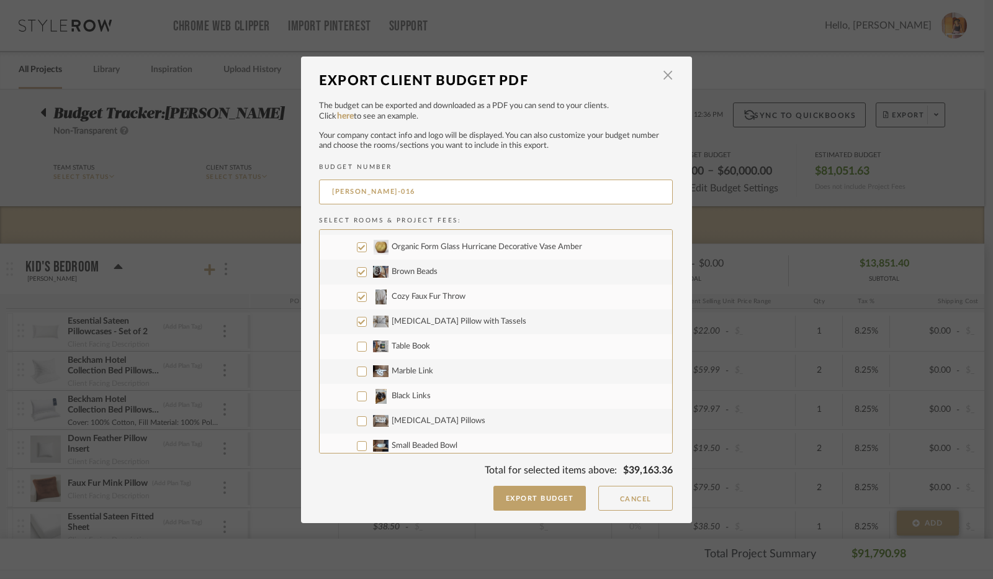
scroll to position [1862, 0]
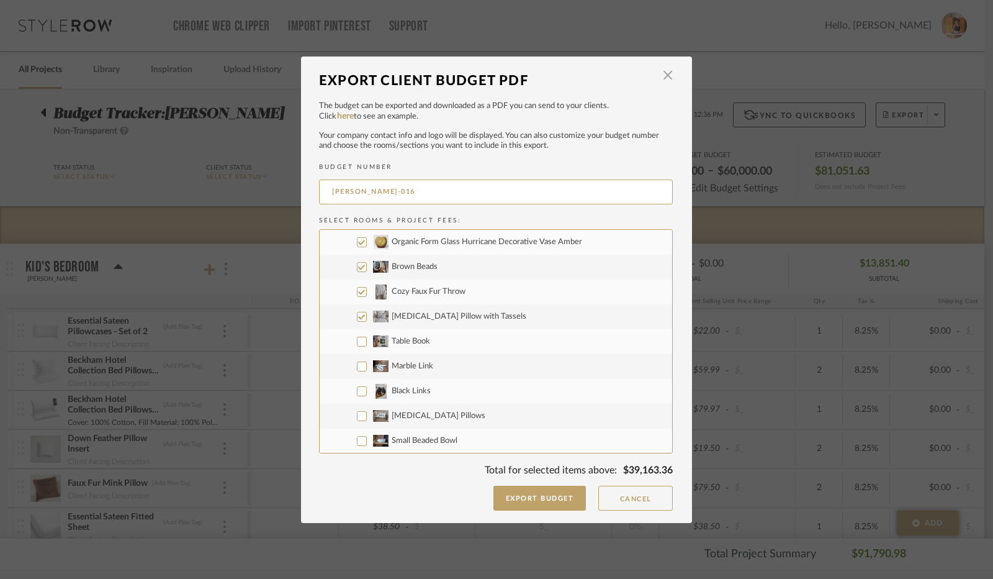
click at [358, 341] on input "Table Book" at bounding box center [362, 341] width 10 height 10
checkbox input "true"
click at [357, 366] on input "Marble Link" at bounding box center [362, 366] width 10 height 10
checkbox input "true"
drag, startPoint x: 355, startPoint y: 388, endPoint x: 360, endPoint y: 422, distance: 33.9
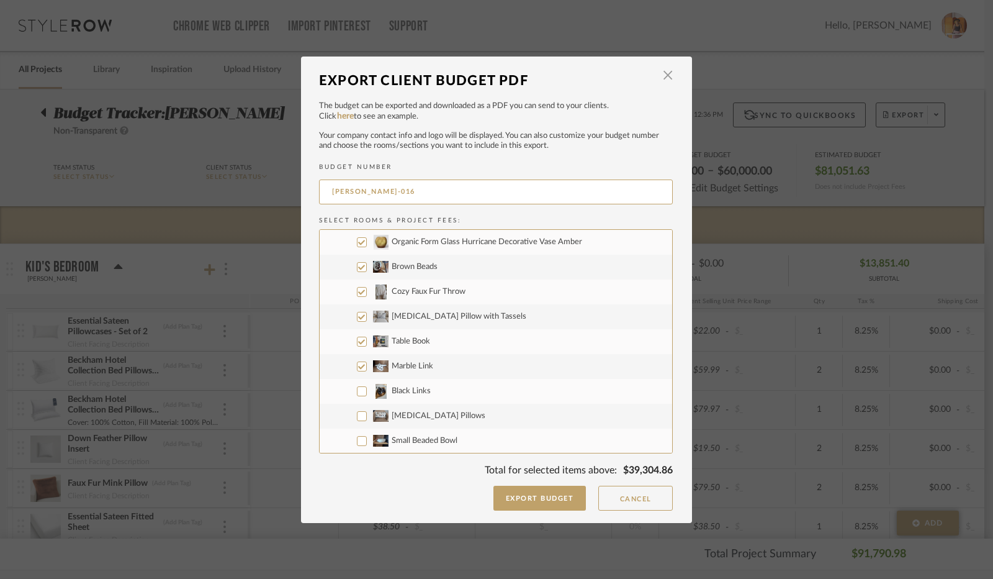
click at [357, 389] on input "Black Links" at bounding box center [362, 391] width 10 height 10
checkbox input "true"
click at [358, 416] on input "[MEDICAL_DATA] Pillows" at bounding box center [362, 416] width 10 height 10
checkbox input "true"
click at [358, 439] on input "Small Beaded Bowl" at bounding box center [362, 441] width 10 height 10
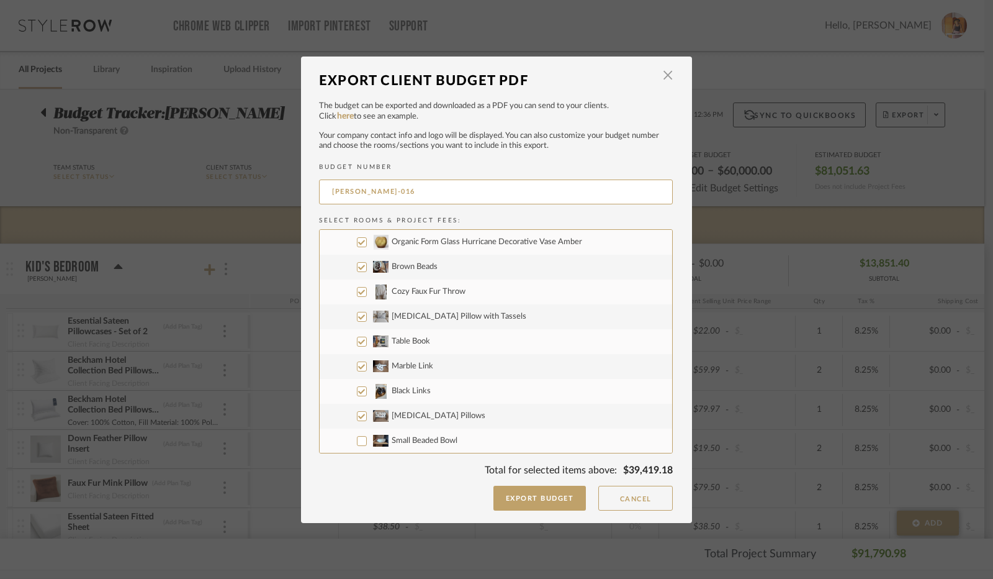
checkbox input "true"
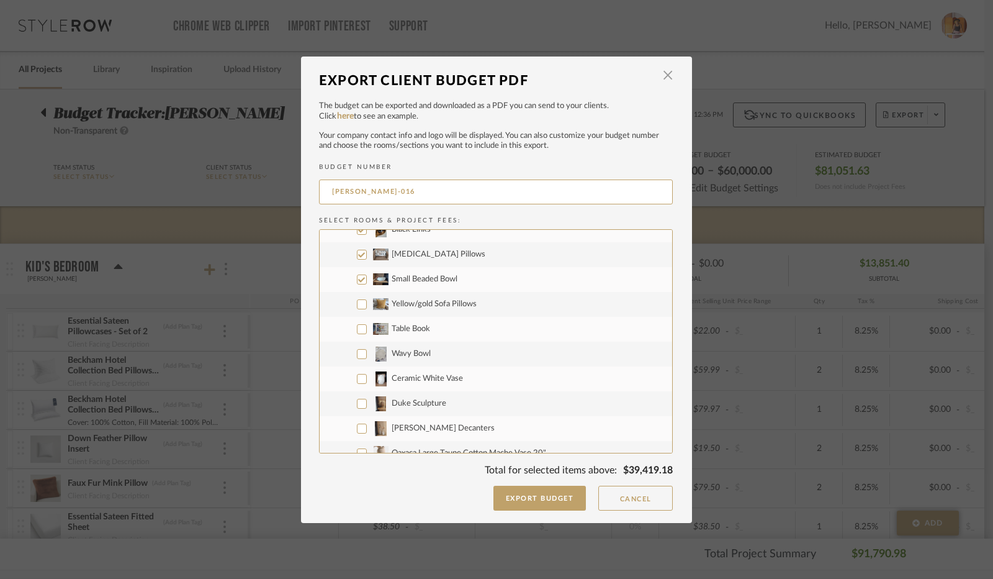
scroll to position [2049, 0]
click at [358, 277] on input "Yellow/gold Sofa Pillows" at bounding box center [362, 279] width 10 height 10
checkbox input "true"
click at [357, 302] on input "Table Book" at bounding box center [362, 304] width 10 height 10
checkbox input "true"
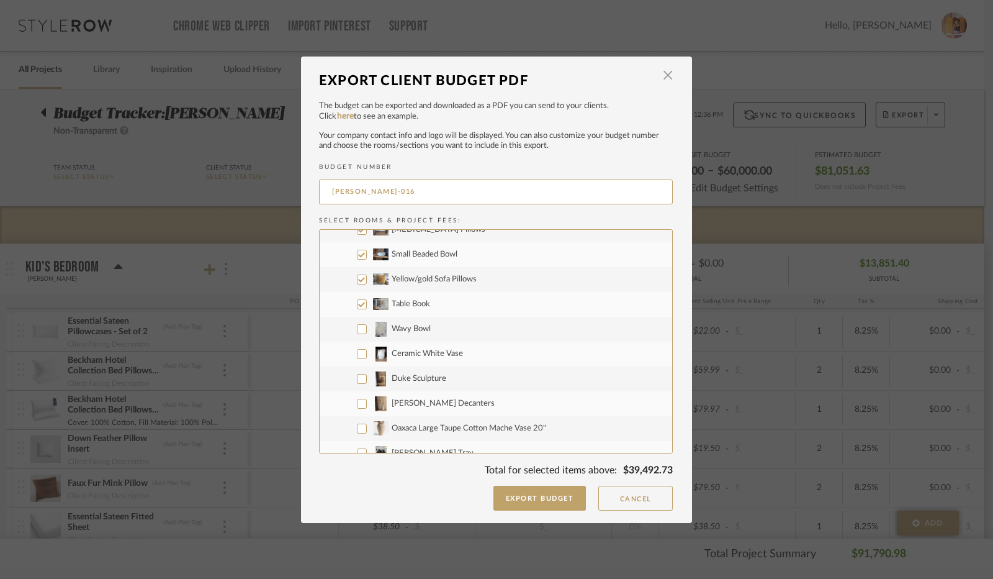
click at [359, 332] on input "Wavy Bowl" at bounding box center [362, 329] width 10 height 10
checkbox input "true"
click at [358, 351] on input "Ceramic White Vase" at bounding box center [362, 354] width 10 height 10
checkbox input "true"
click at [359, 382] on input "Duke Sculpture" at bounding box center [362, 379] width 10 height 10
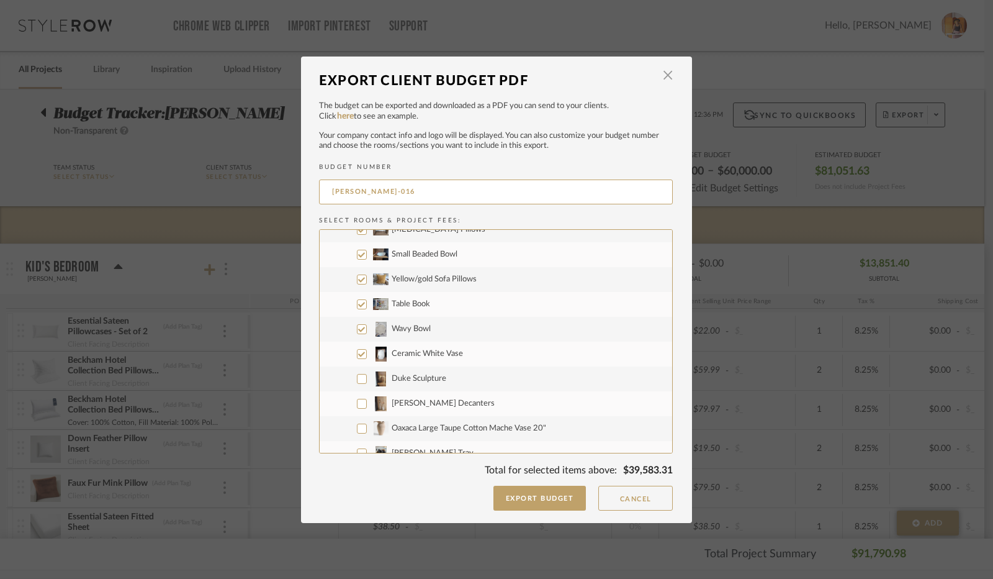
checkbox input "true"
click at [359, 404] on input "[PERSON_NAME] Decanters" at bounding box center [362, 404] width 10 height 10
checkbox input "true"
click at [359, 426] on input "Oaxaca Large Taupe Cotton Mache Vase 20"" at bounding box center [362, 428] width 10 height 10
checkbox input "true"
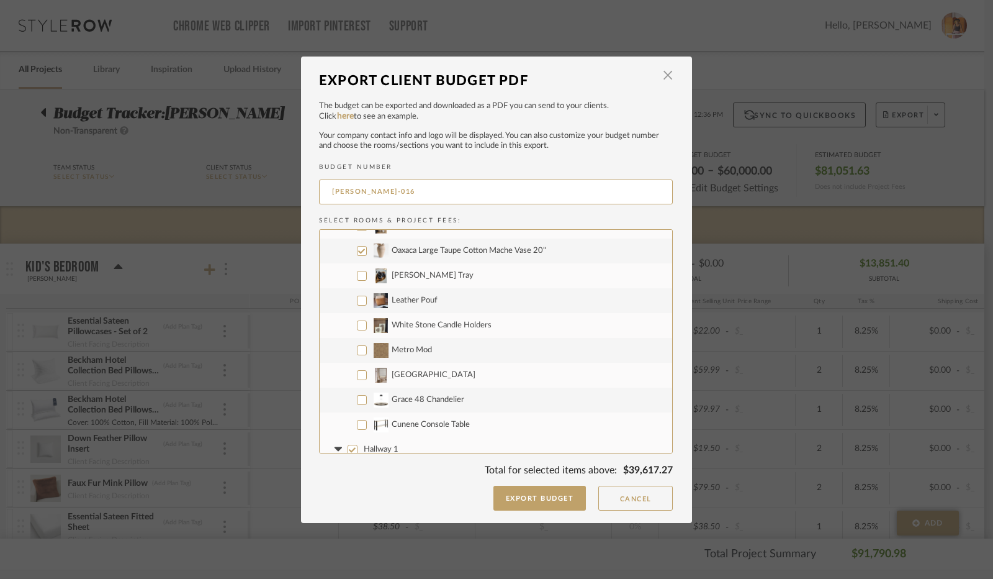
scroll to position [2235, 0]
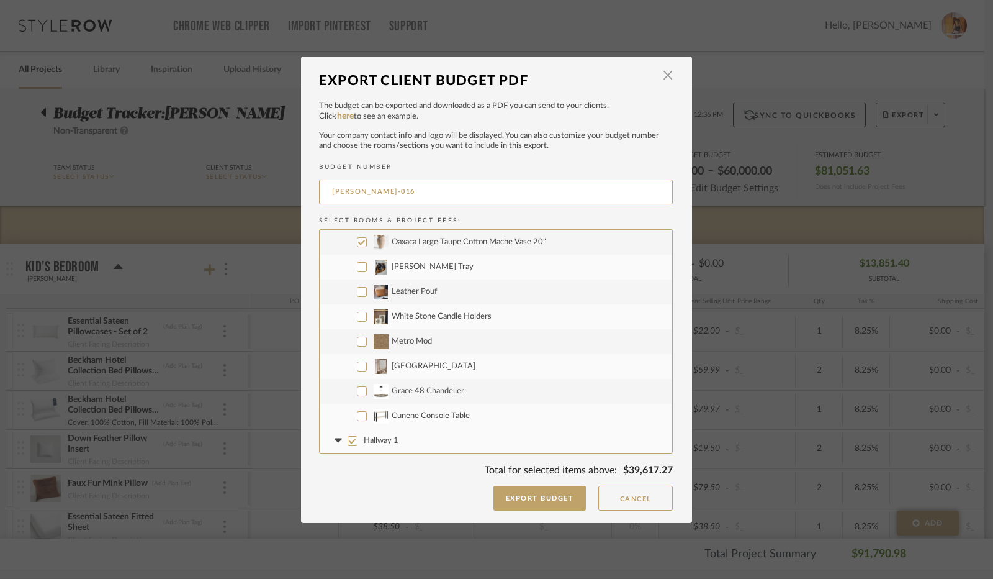
drag, startPoint x: 358, startPoint y: 268, endPoint x: 358, endPoint y: 279, distance: 11.2
click at [358, 269] on input "[PERSON_NAME] Tray" at bounding box center [362, 267] width 10 height 10
checkbox input "true"
click at [357, 292] on input "Leather Pouf" at bounding box center [362, 292] width 10 height 10
checkbox input "true"
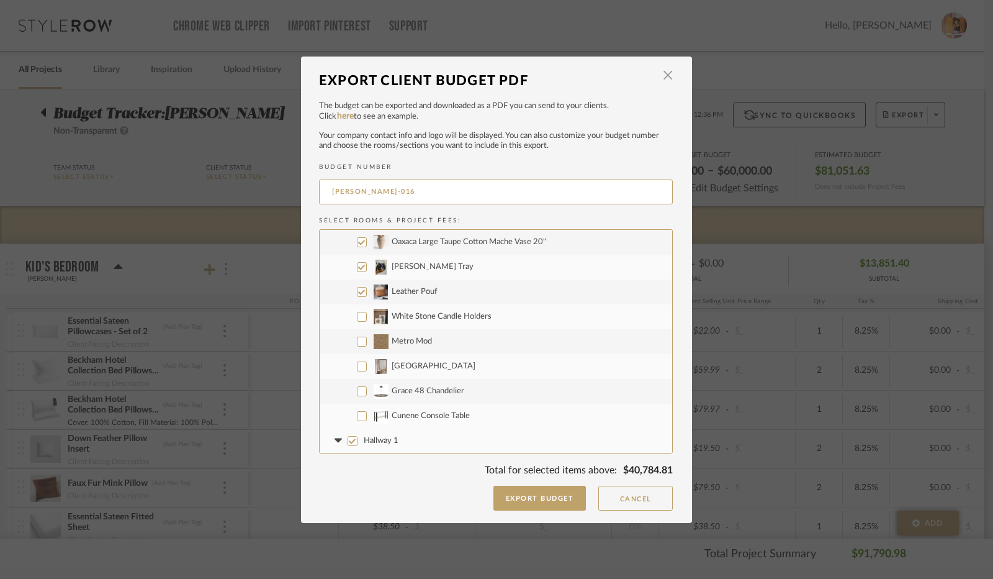
click at [359, 317] on input "White Stone Candle Holders" at bounding box center [362, 317] width 10 height 10
checkbox input "true"
click at [358, 412] on input "Cunene Console Table" at bounding box center [362, 416] width 10 height 10
checkbox input "true"
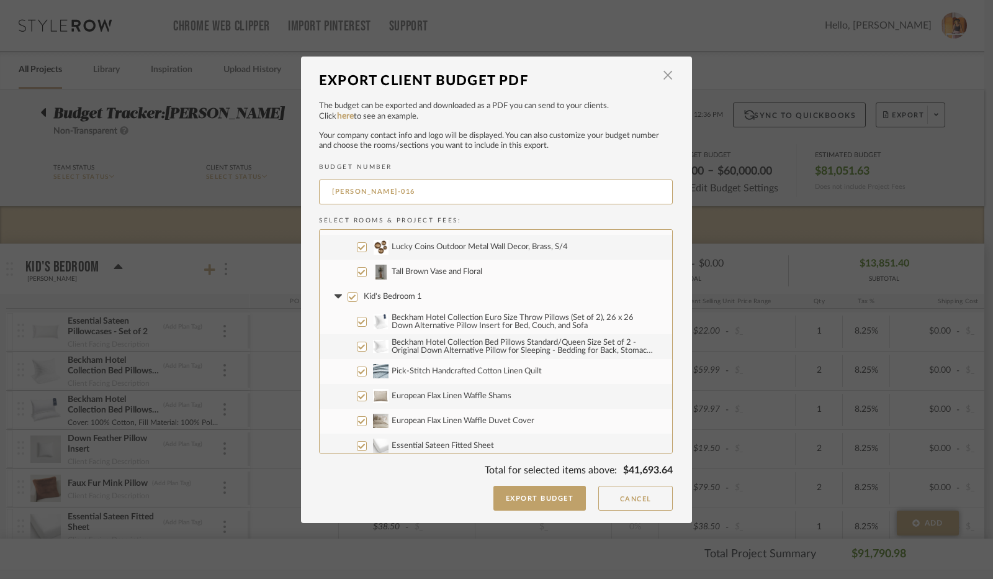
scroll to position [2483, 0]
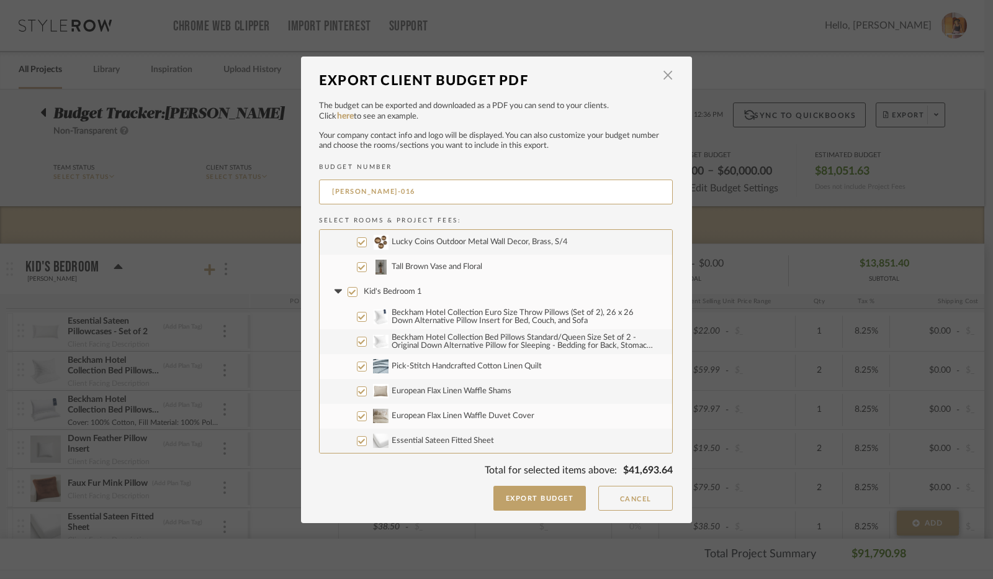
click at [348, 292] on input "Kid's Bedroom 1" at bounding box center [353, 292] width 10 height 10
checkbox input "false"
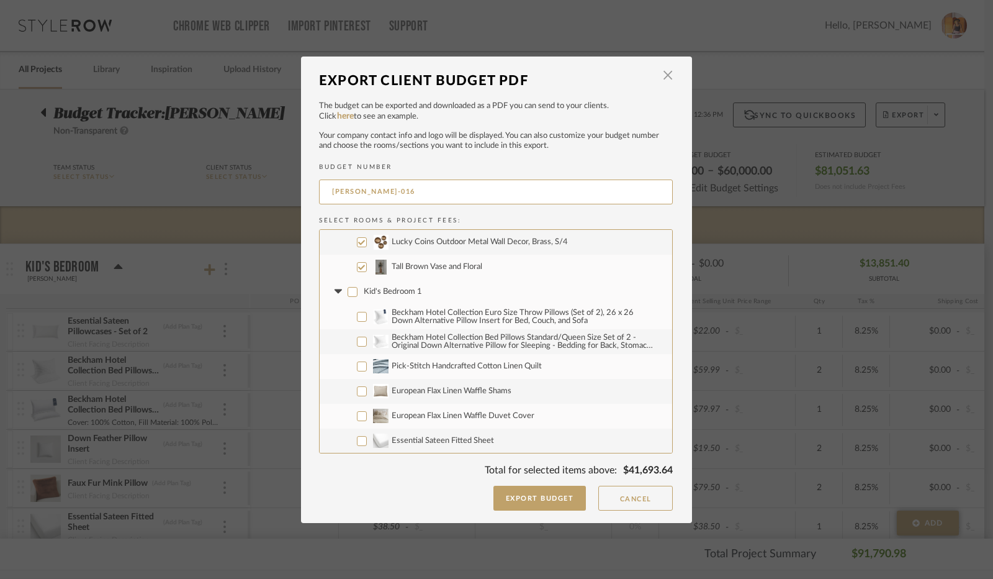
checkbox input "false"
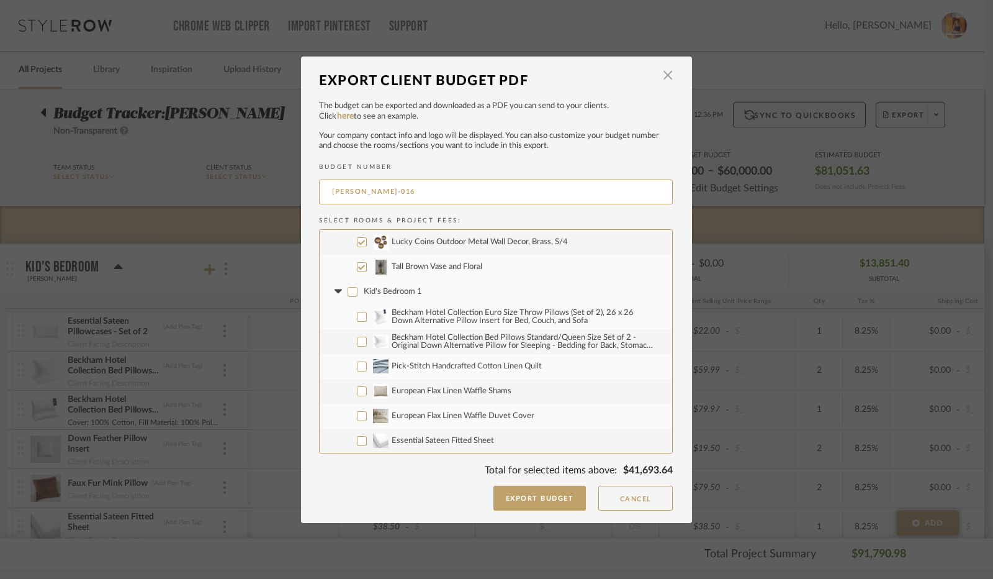
checkbox input "false"
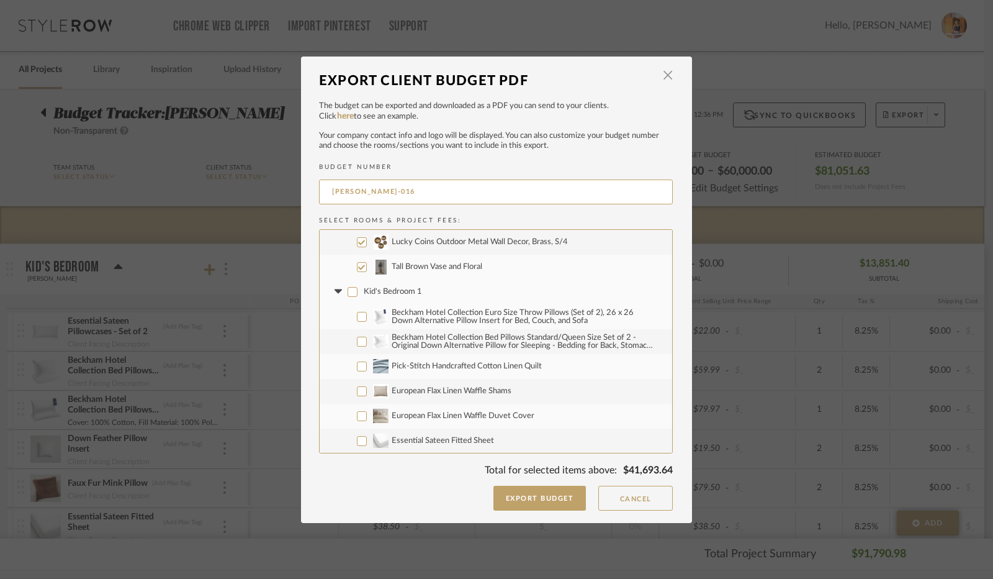
checkbox input "false"
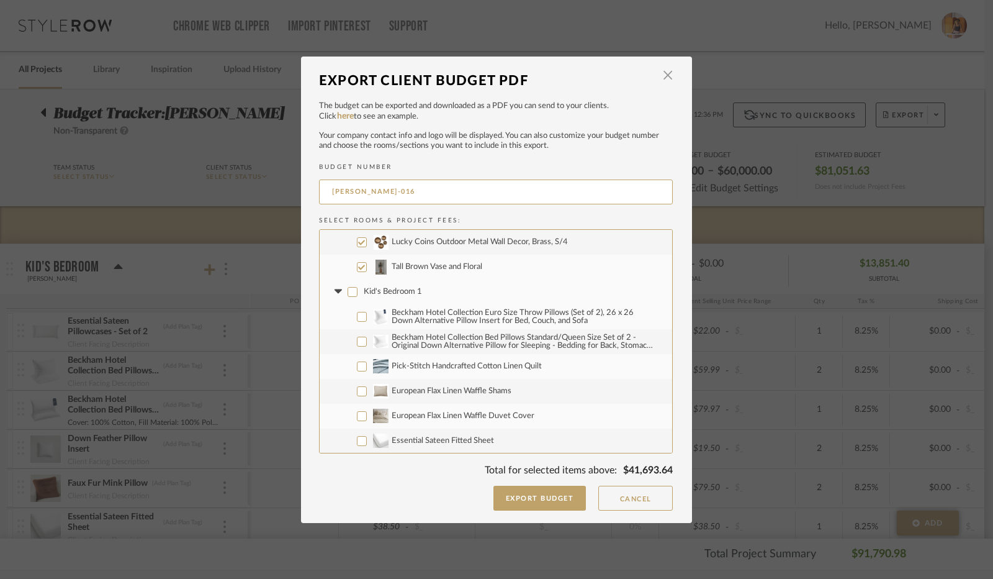
checkbox input "false"
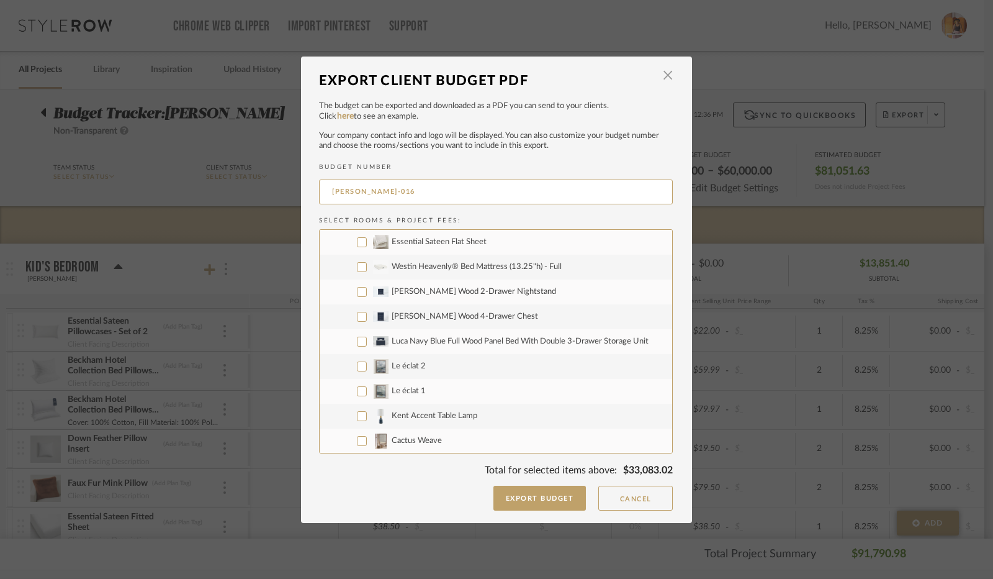
scroll to position [2918, 0]
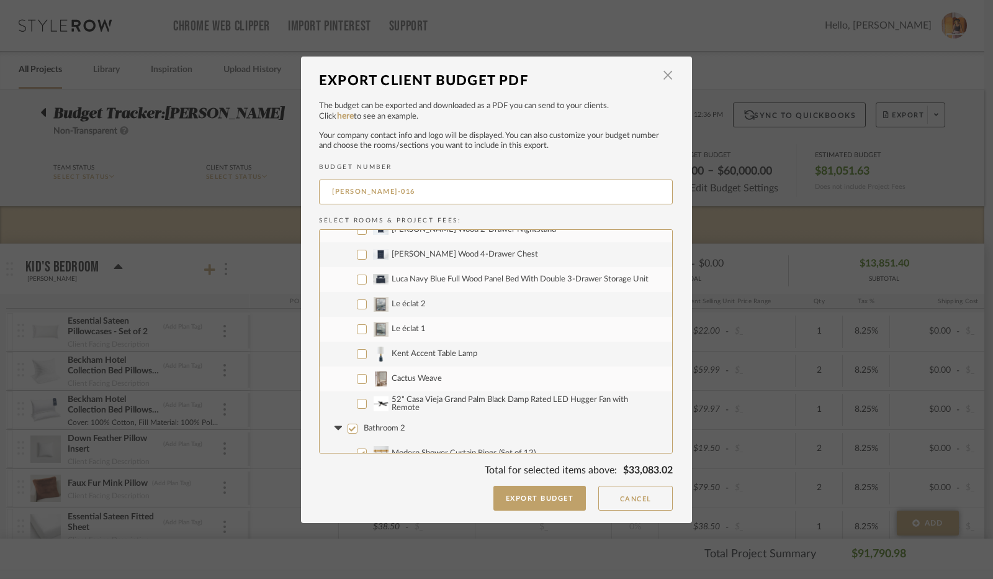
click at [358, 305] on input "Le éclat 2" at bounding box center [362, 304] width 10 height 10
checkbox input "true"
click at [358, 328] on input "Le éclat 1" at bounding box center [362, 329] width 10 height 10
checkbox input "true"
click at [359, 351] on input "Kent Accent Table Lamp" at bounding box center [362, 354] width 10 height 10
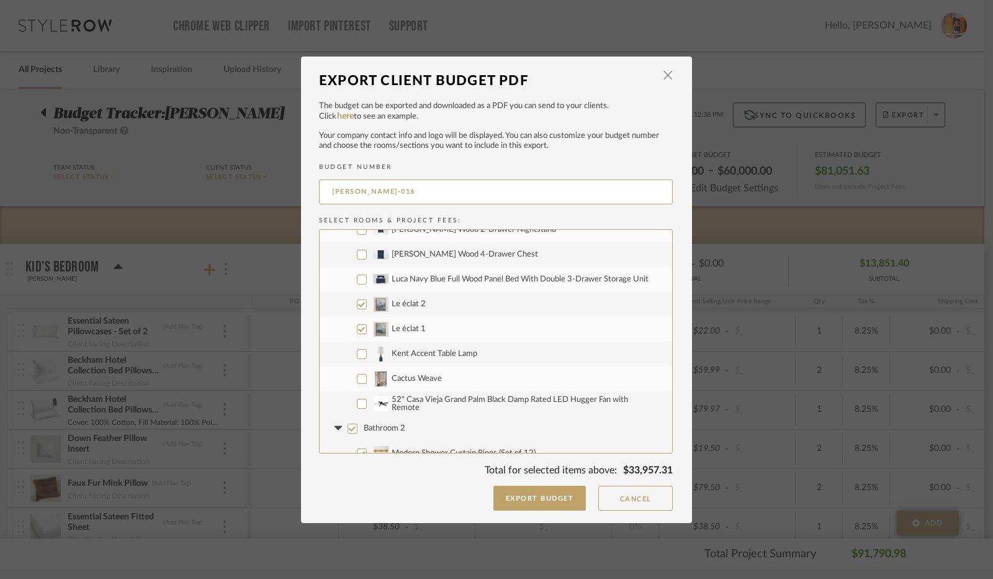
checkbox input "true"
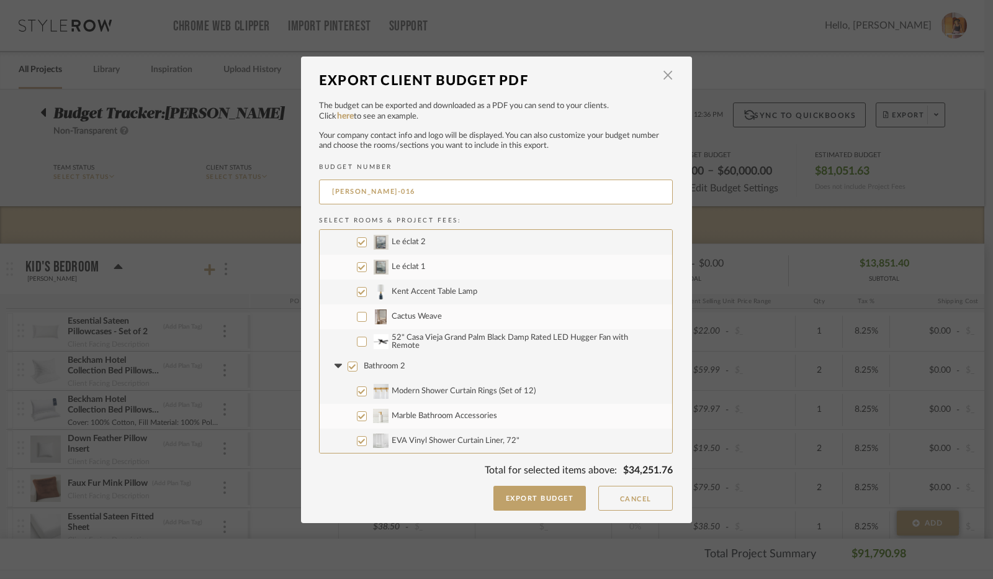
scroll to position [3042, 0]
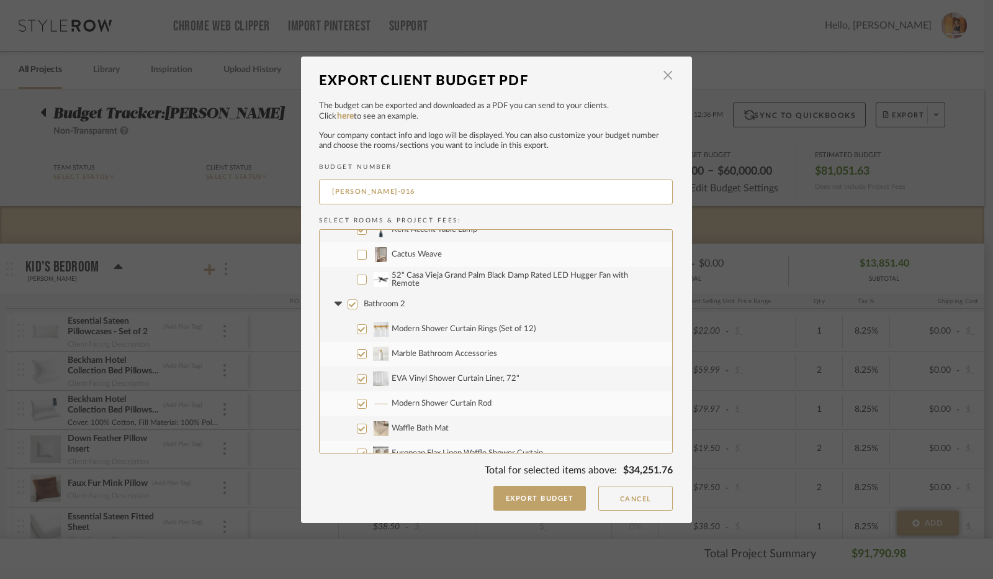
click at [349, 305] on input "Bathroom 2" at bounding box center [353, 304] width 10 height 10
checkbox input "false"
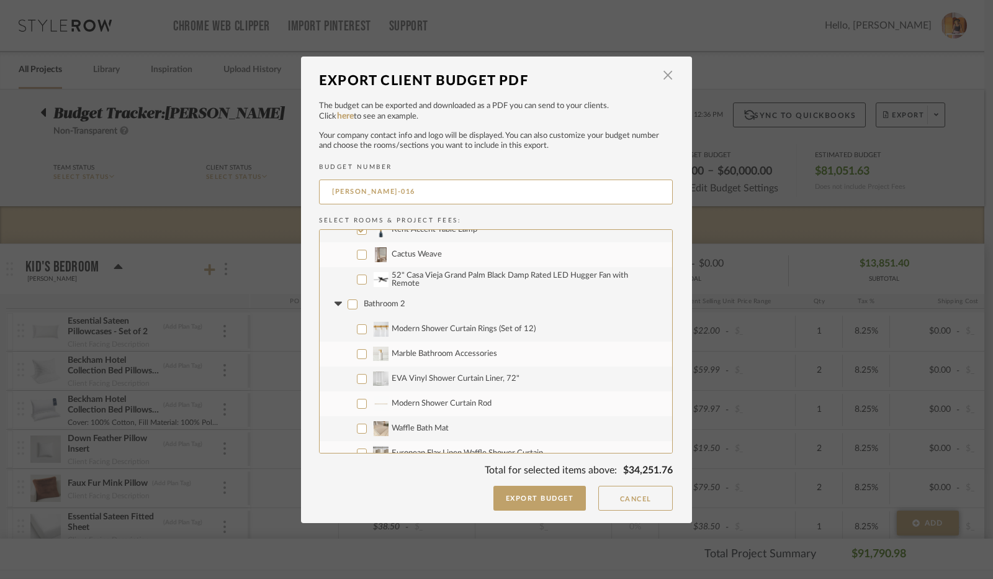
checkbox input "false"
click at [334, 302] on icon at bounding box center [337, 304] width 7 height 4
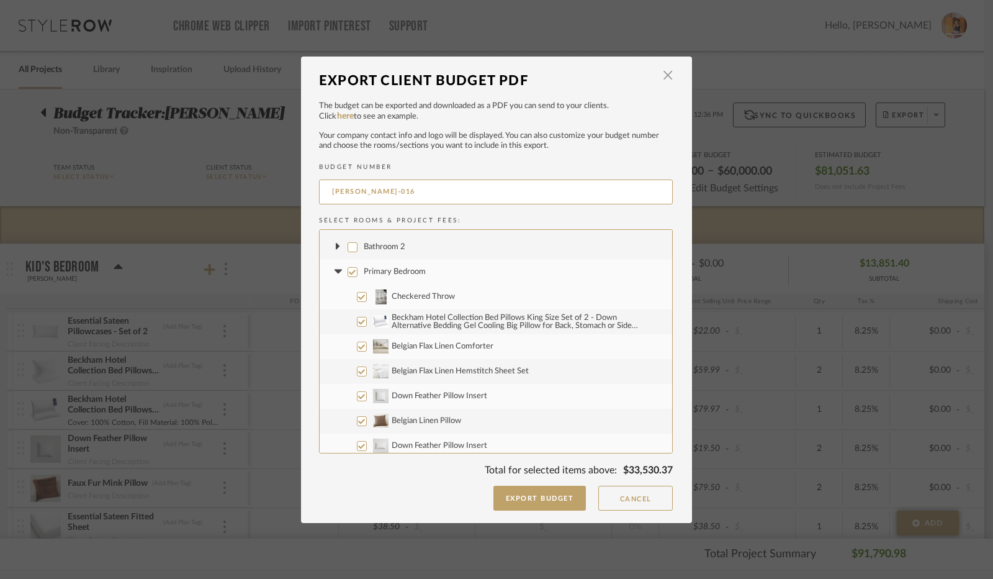
scroll to position [3104, 0]
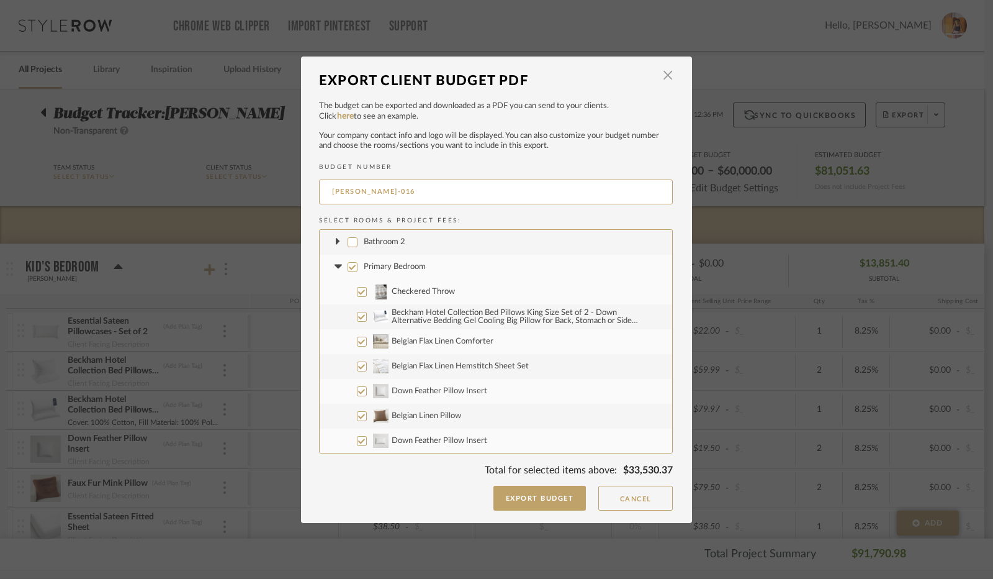
click at [348, 266] on input "Primary Bedroom" at bounding box center [353, 267] width 10 height 10
checkbox input "false"
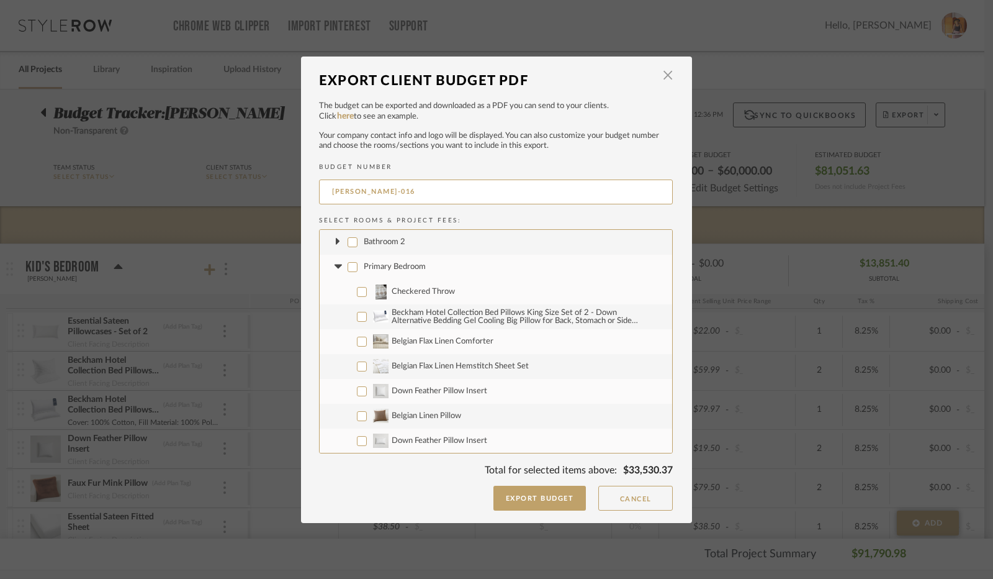
checkbox input "false"
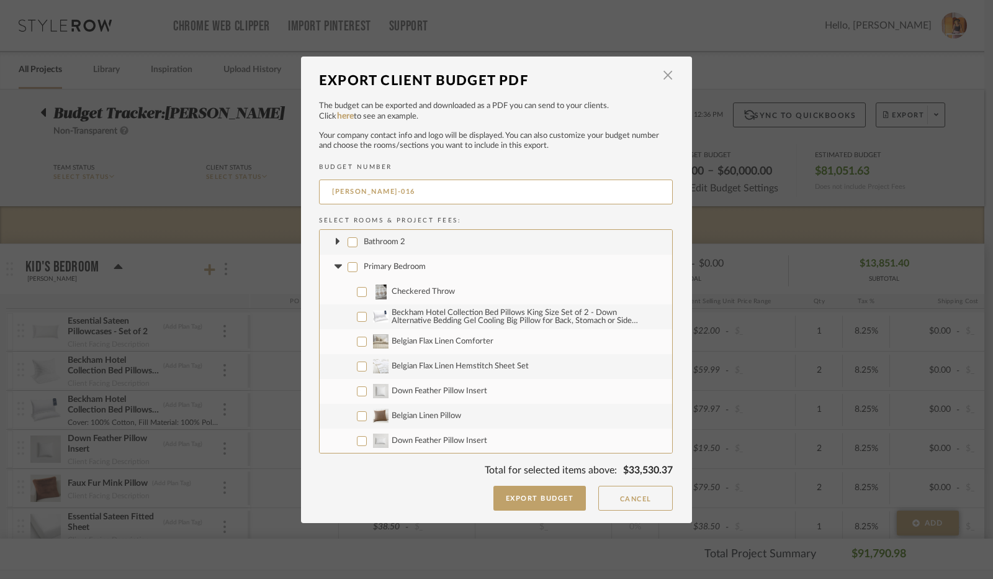
checkbox input "false"
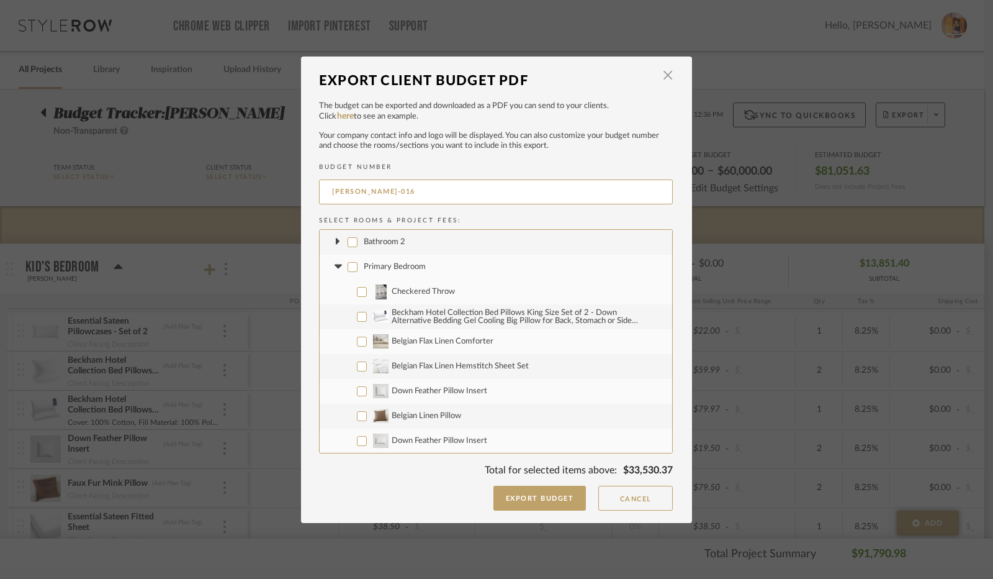
checkbox input "false"
click at [357, 294] on input "Checkered Throw" at bounding box center [362, 292] width 10 height 10
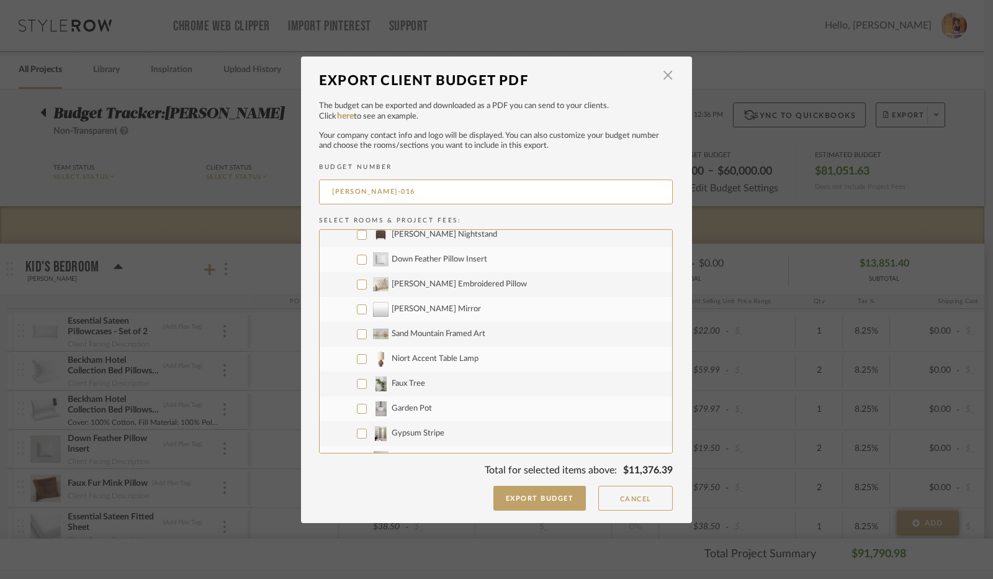
scroll to position [3539, 0]
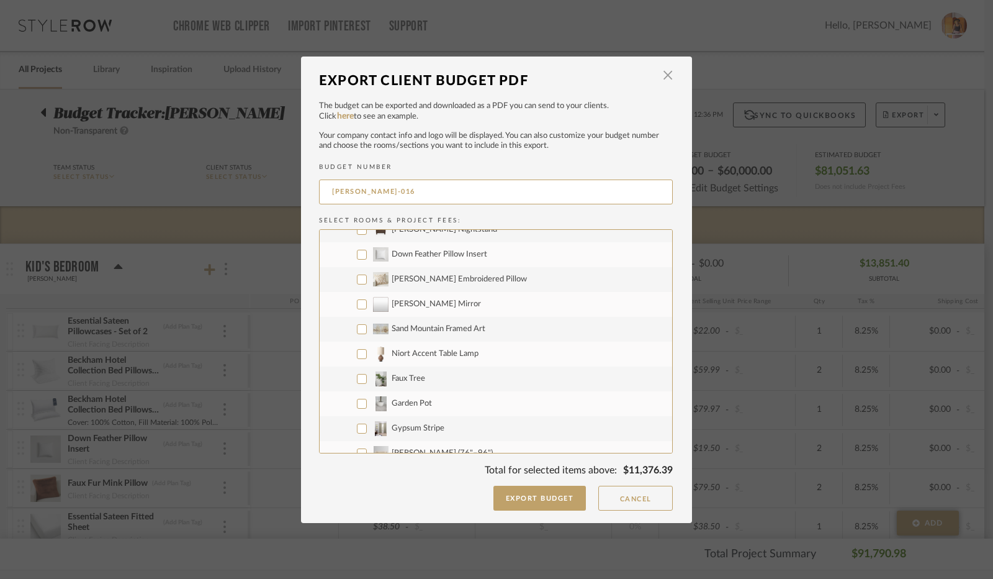
click at [359, 327] on input "Sand Mountain Framed Art" at bounding box center [362, 329] width 10 height 10
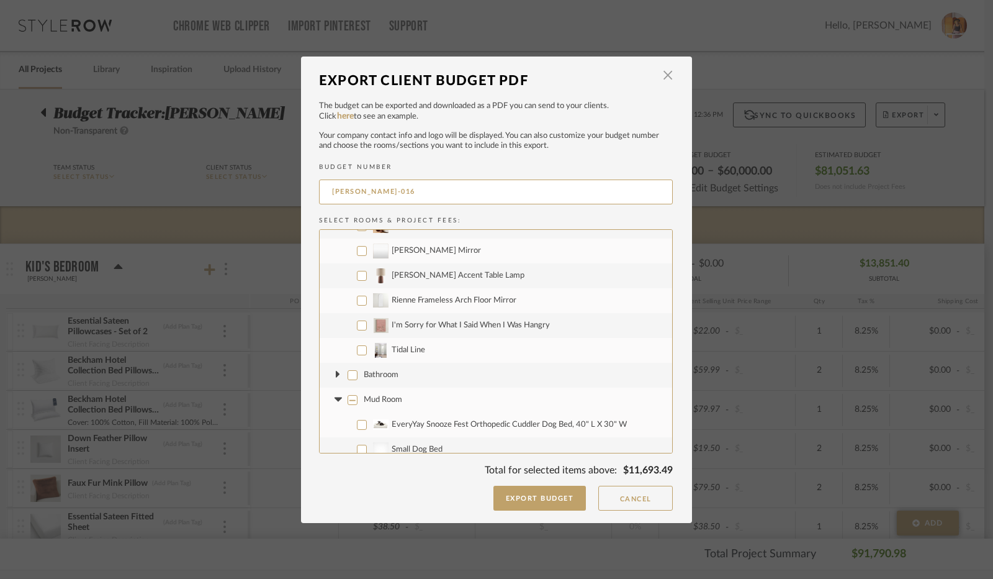
scroll to position [497, 0]
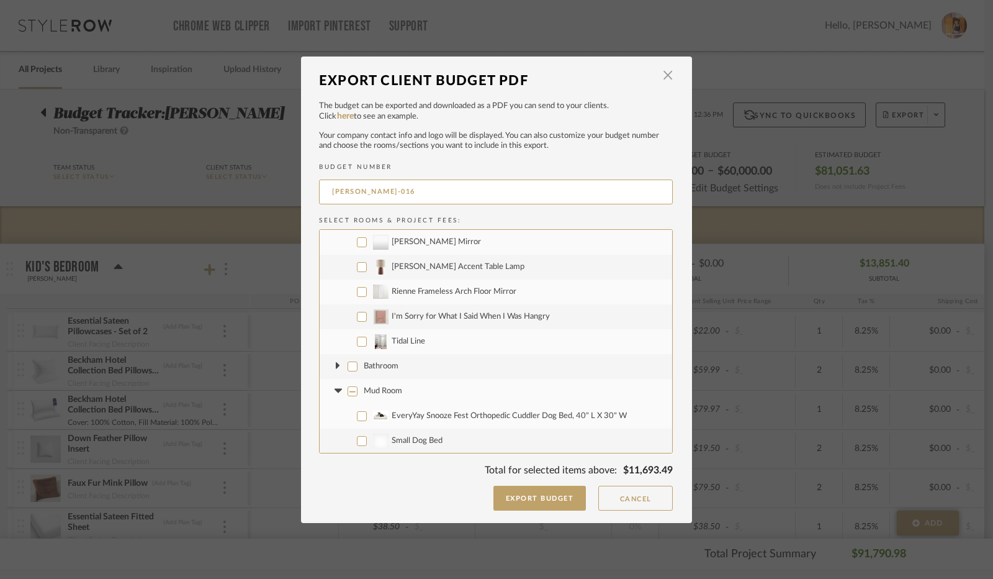
click at [359, 320] on input "I'm Sorry for What I Said When I Was Hangry" at bounding box center [362, 317] width 10 height 10
click at [358, 316] on input "I'm Sorry for What I Said When I Was Hangry" at bounding box center [362, 317] width 10 height 10
click at [357, 320] on input "I'm Sorry for What I Said When I Was Hangry" at bounding box center [362, 317] width 10 height 10
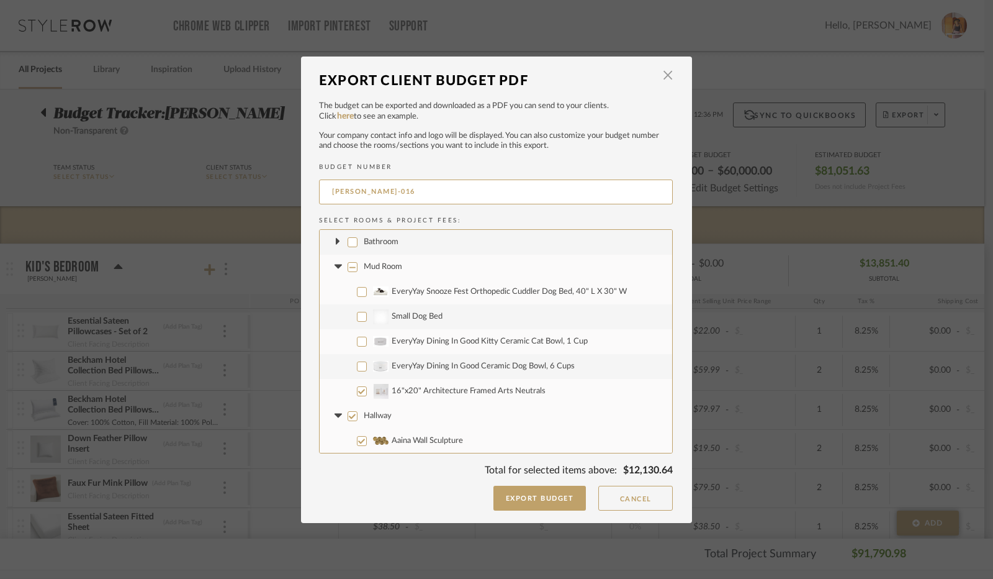
click at [358, 390] on input "16"x20" Architecture Framed Arts Neutrals" at bounding box center [362, 391] width 10 height 10
click at [332, 267] on icon at bounding box center [338, 266] width 13 height 5
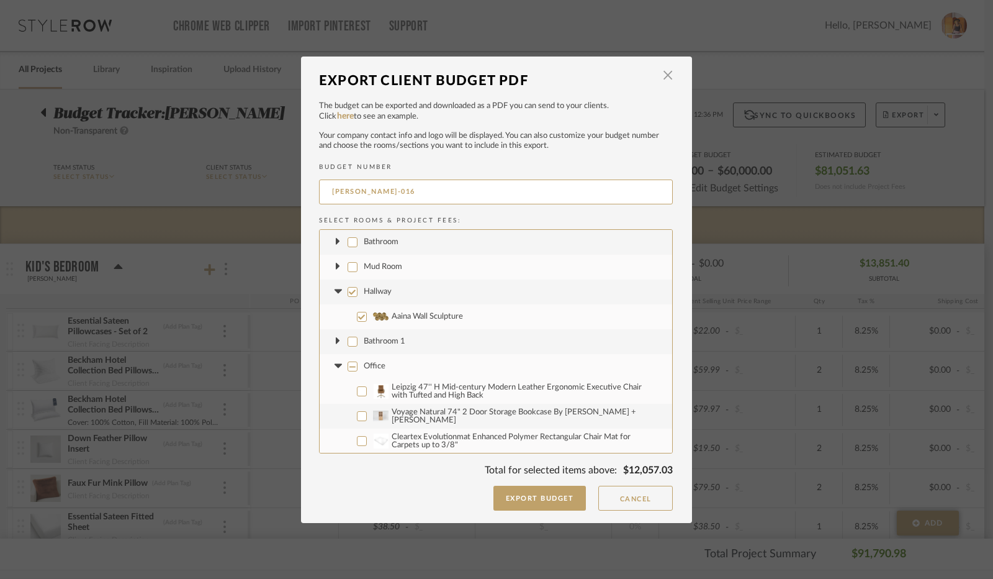
click at [350, 291] on input "Hallway" at bounding box center [353, 292] width 10 height 10
click at [336, 291] on icon at bounding box center [338, 291] width 13 height 5
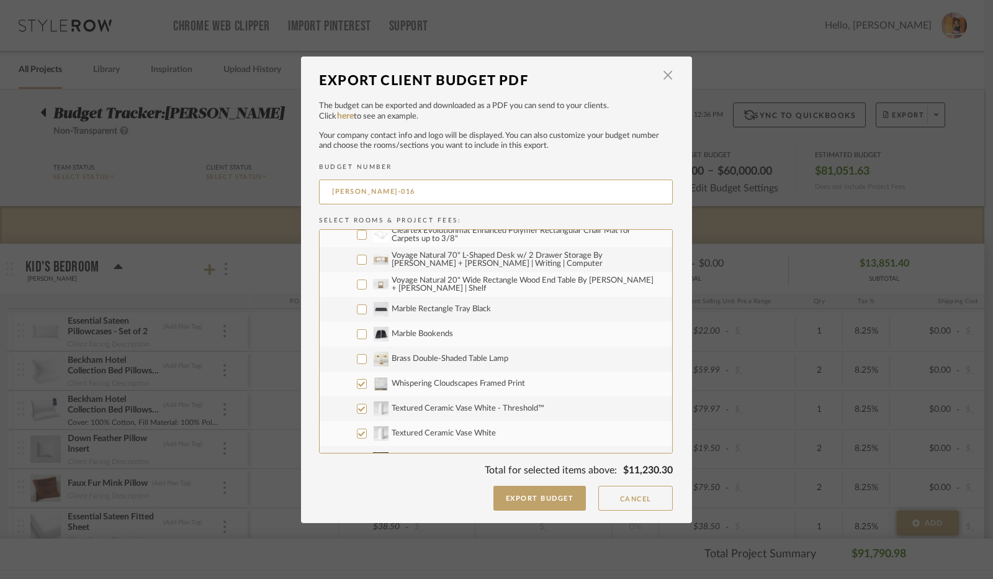
scroll to position [869, 0]
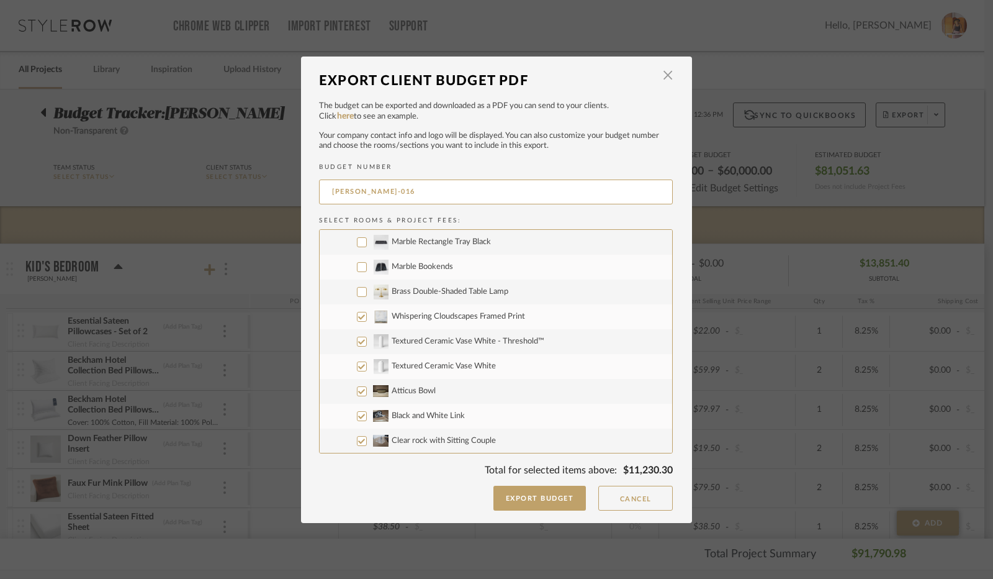
click at [357, 316] on input "Whispering Cloudscapes Framed Print" at bounding box center [362, 317] width 10 height 10
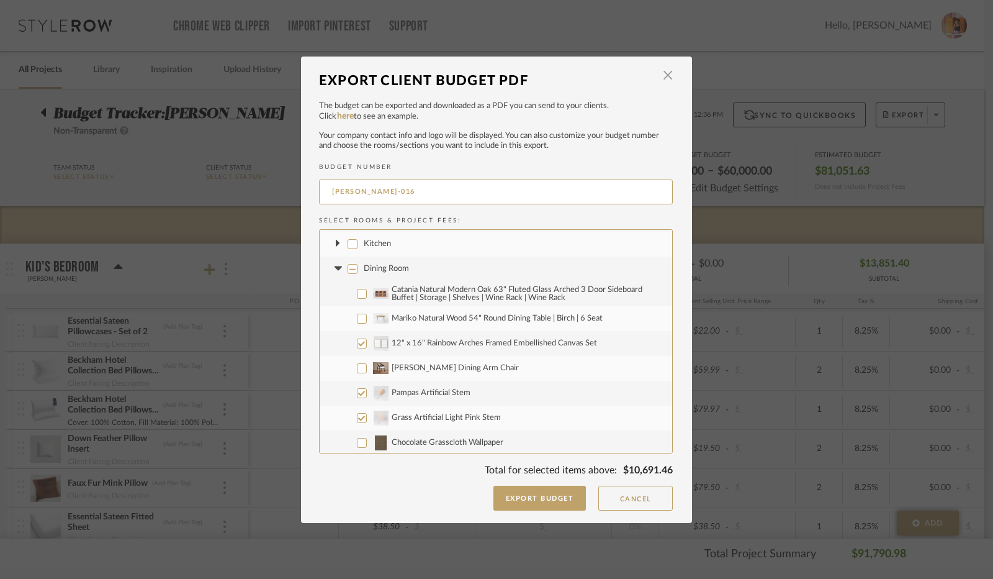
scroll to position [1304, 0]
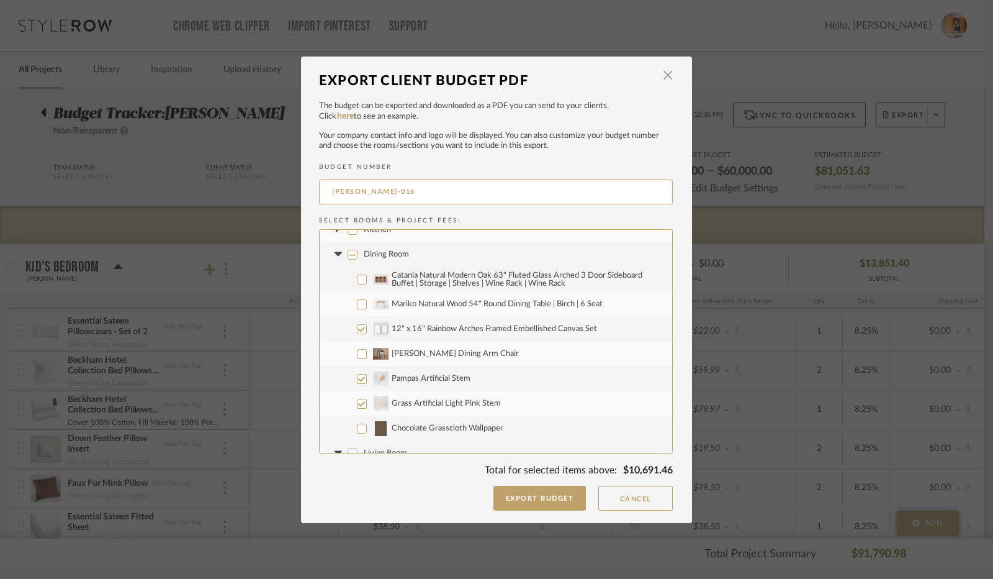
click at [358, 327] on input "12" x 16" Rainbow Arches Framed Embellished Canvas Set" at bounding box center [362, 329] width 10 height 10
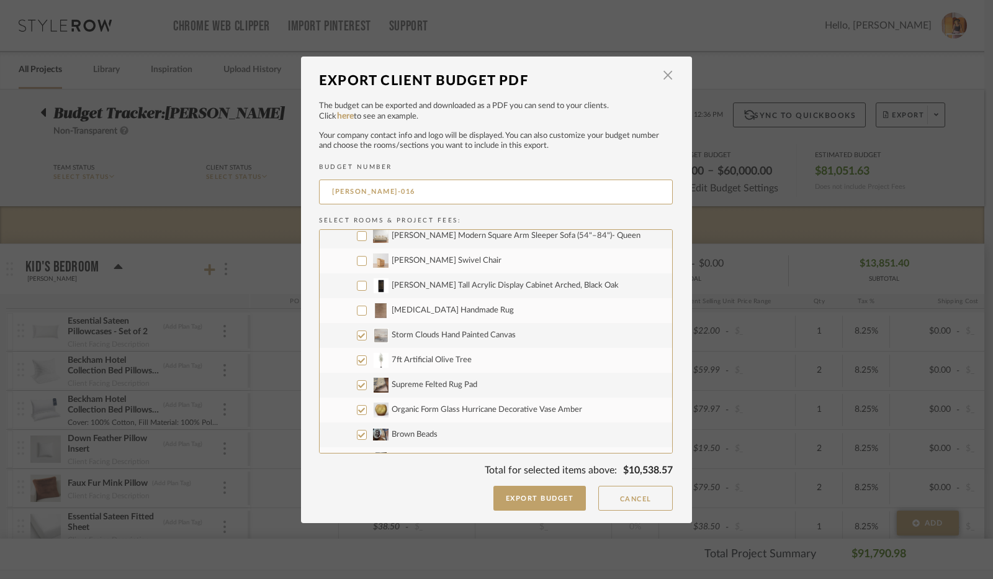
scroll to position [1552, 0]
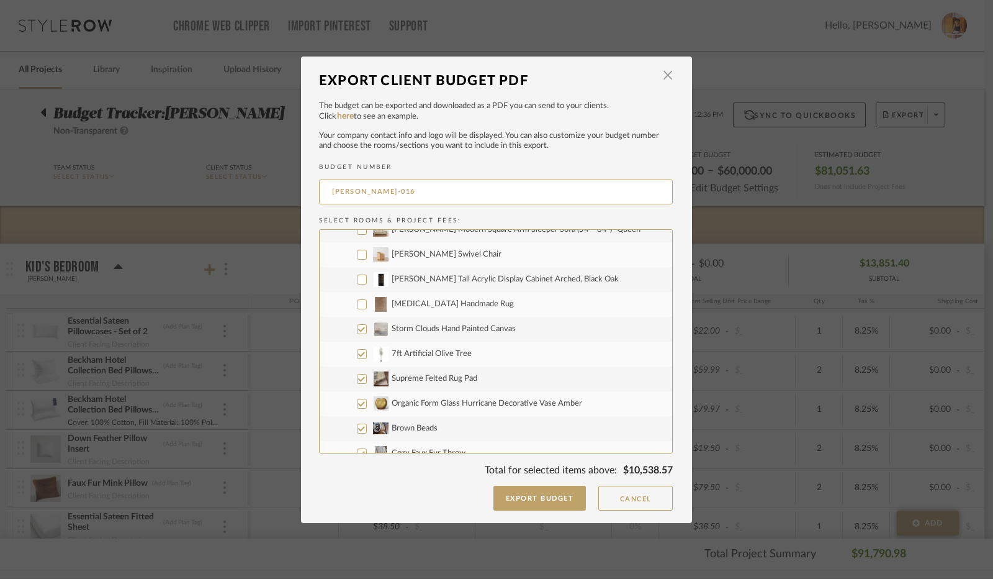
click at [358, 330] on input "Storm Clouds Hand Painted Canvas" at bounding box center [362, 329] width 10 height 10
click at [358, 383] on input "Supreme Felted Rug Pad" at bounding box center [362, 379] width 10 height 10
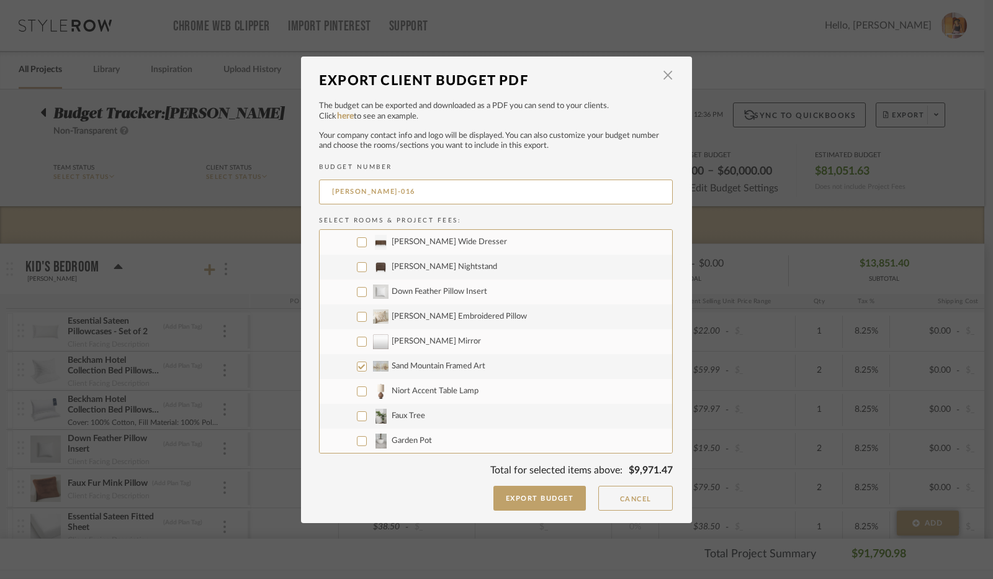
scroll to position [3414, 0]
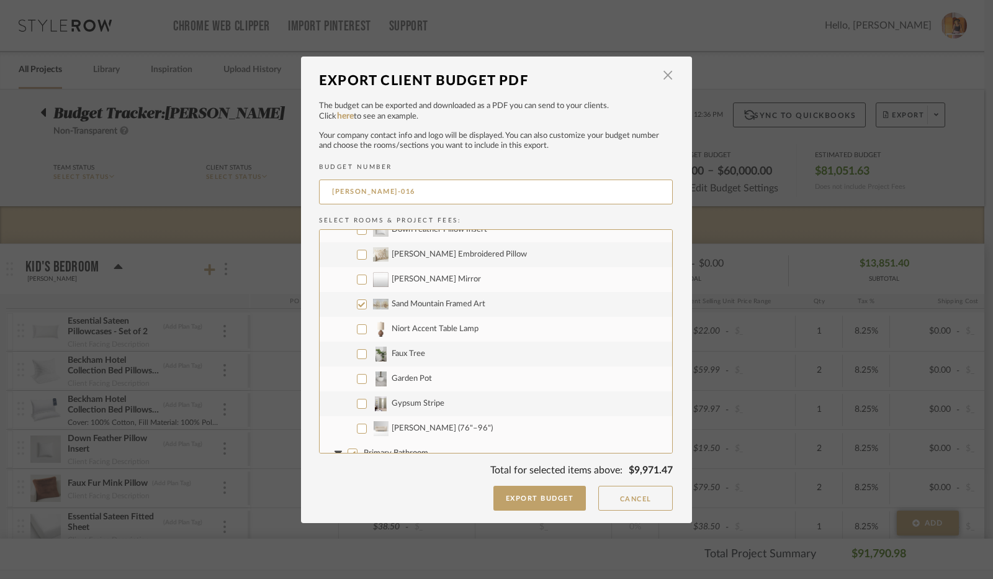
click at [359, 305] on input "Sand Mountain Framed Art" at bounding box center [362, 304] width 10 height 10
click at [359, 325] on input "Niort Accent Table Lamp" at bounding box center [362, 329] width 10 height 10
click at [360, 353] on input "Faux Tree" at bounding box center [362, 354] width 10 height 10
click at [357, 380] on input "Garden Pot" at bounding box center [362, 379] width 10 height 10
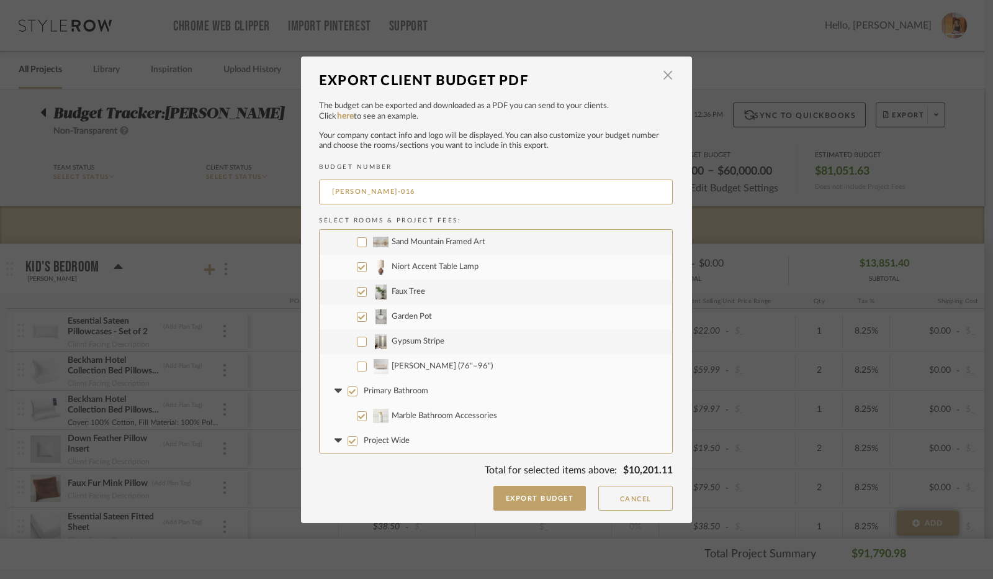
click at [357, 367] on input "[PERSON_NAME] (76"–96")" at bounding box center [362, 366] width 10 height 10
click at [348, 390] on input "Primary Bathroom" at bounding box center [353, 391] width 10 height 10
click at [336, 389] on icon at bounding box center [337, 391] width 7 height 4
click at [349, 414] on input "Project Wide" at bounding box center [353, 416] width 10 height 10
click at [336, 413] on icon at bounding box center [337, 415] width 7 height 4
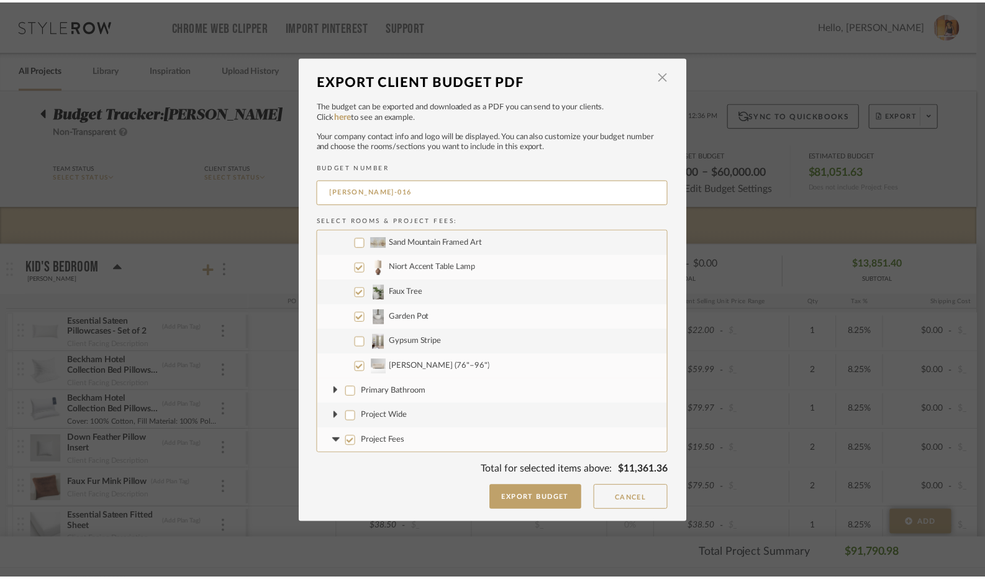
scroll to position [3501, 0]
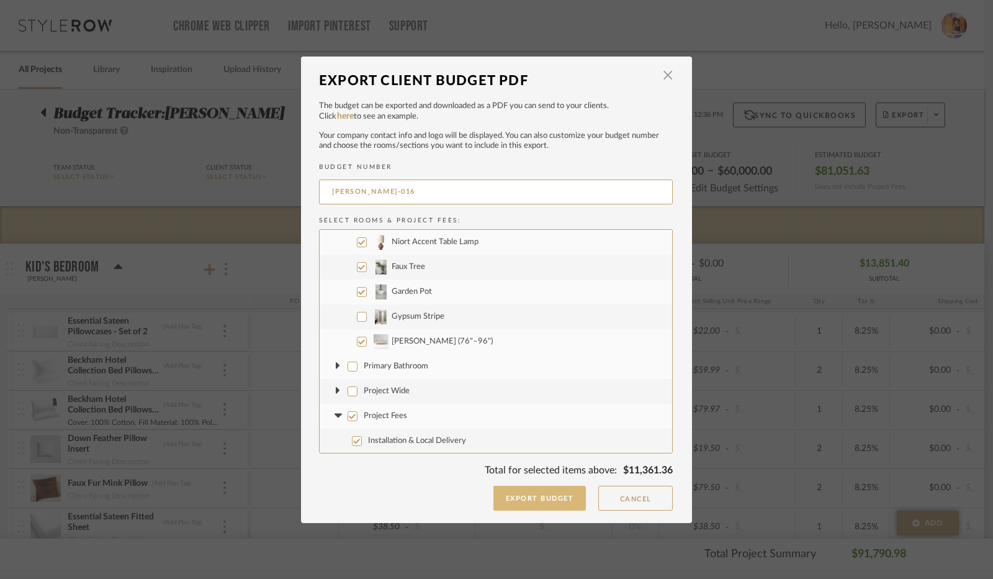
click at [557, 495] on button "Export Budget" at bounding box center [540, 497] width 93 height 25
